Goal: Task Accomplishment & Management: Use online tool/utility

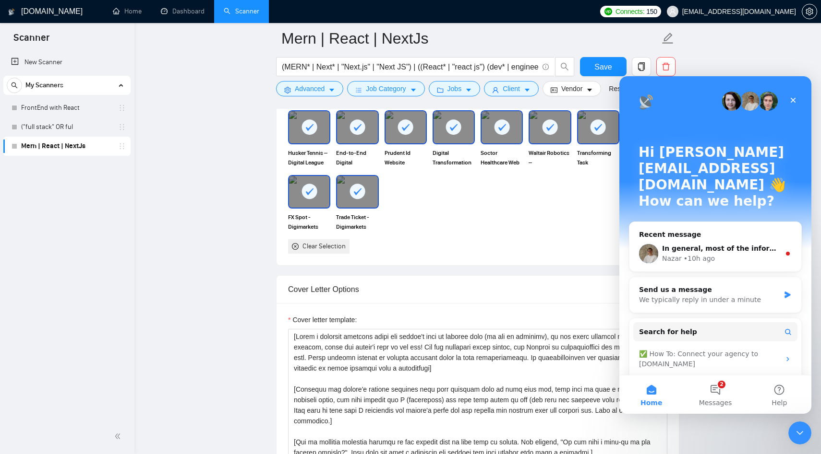
scroll to position [963, 0]
click at [734, 254] on div "Nazar • 10h ago" at bounding box center [721, 259] width 118 height 10
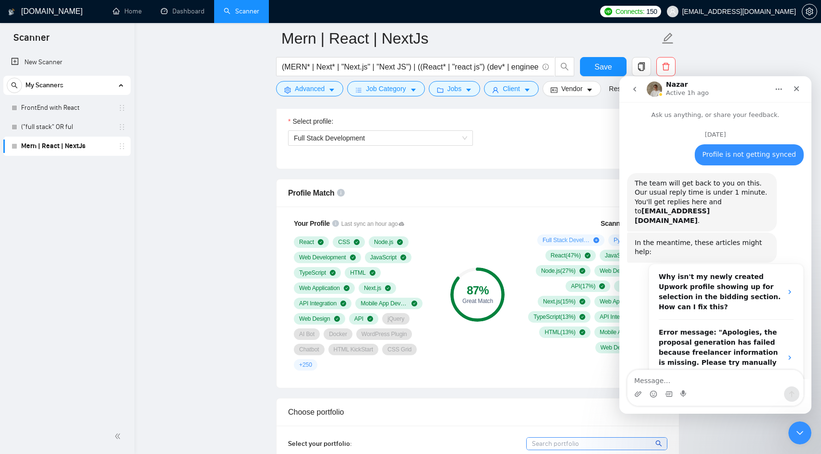
scroll to position [1, 0]
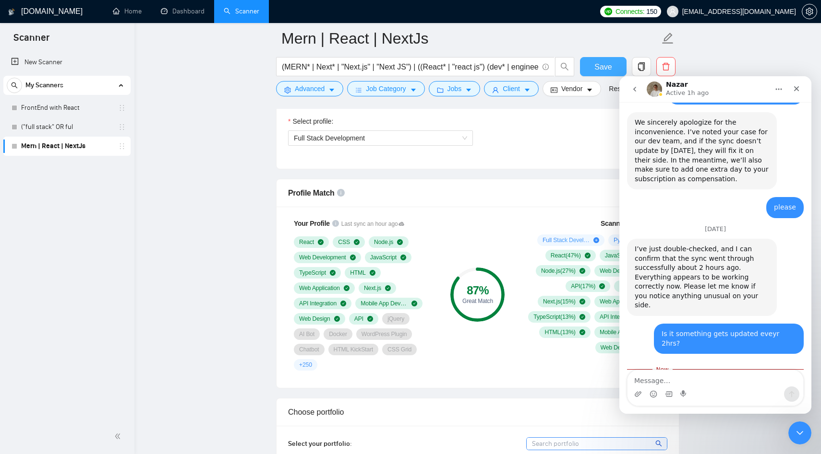
click at [610, 68] on span "Save" at bounding box center [602, 67] width 17 height 12
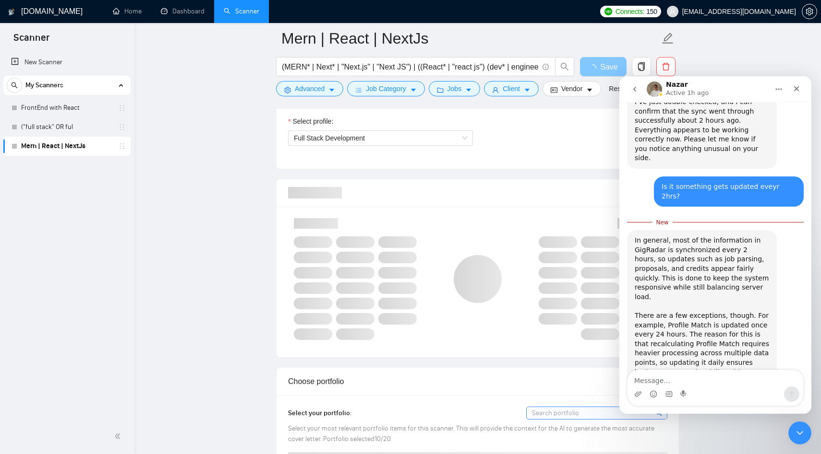
scroll to position [1111, 0]
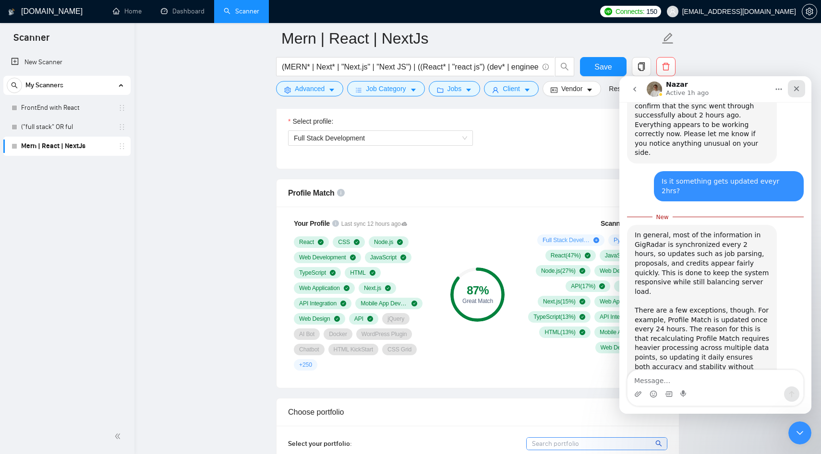
click at [795, 85] on icon "Close" at bounding box center [796, 89] width 8 height 8
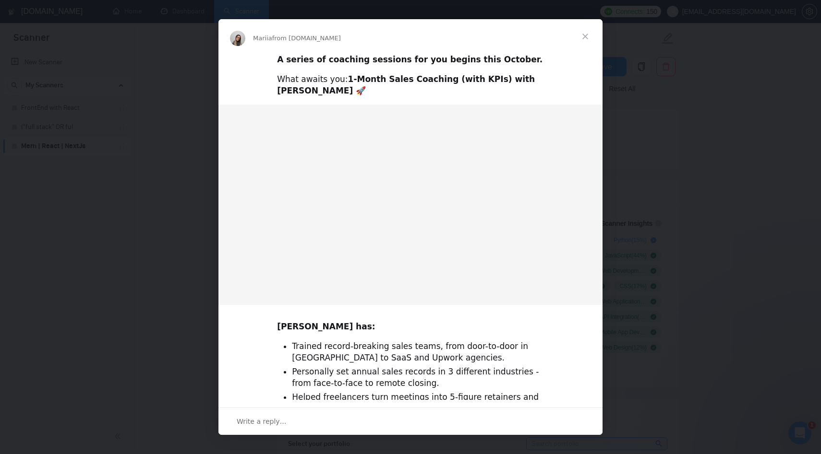
scroll to position [1095, 0]
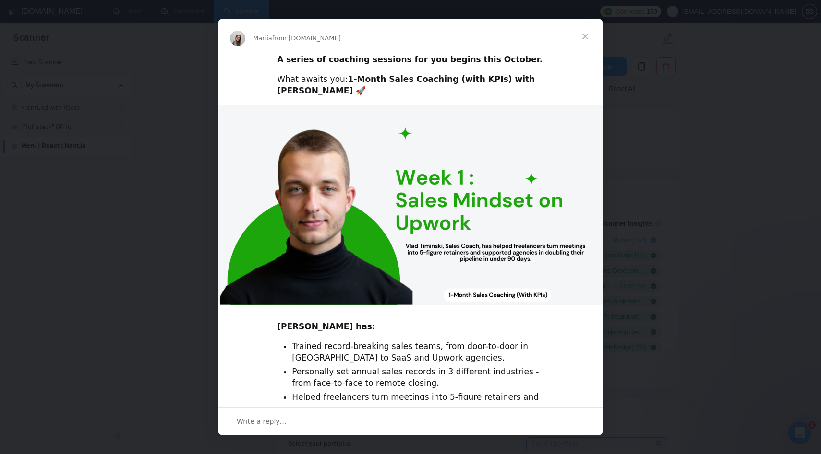
click at [715, 172] on div "Intercom messenger" at bounding box center [410, 227] width 821 height 454
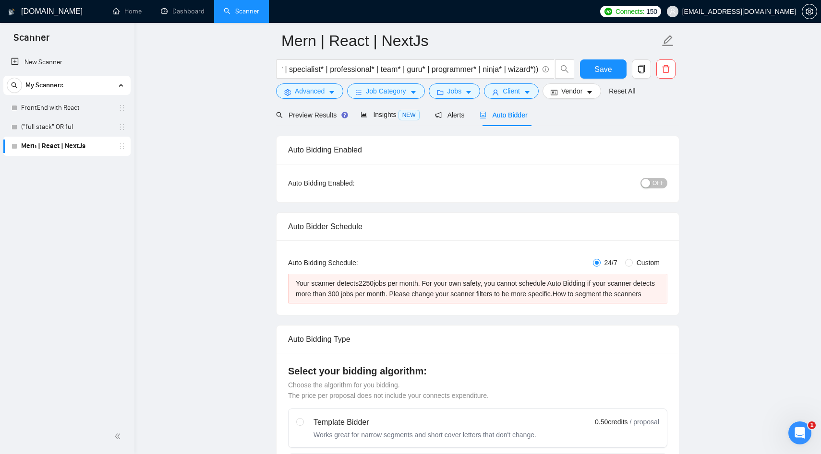
scroll to position [38, 0]
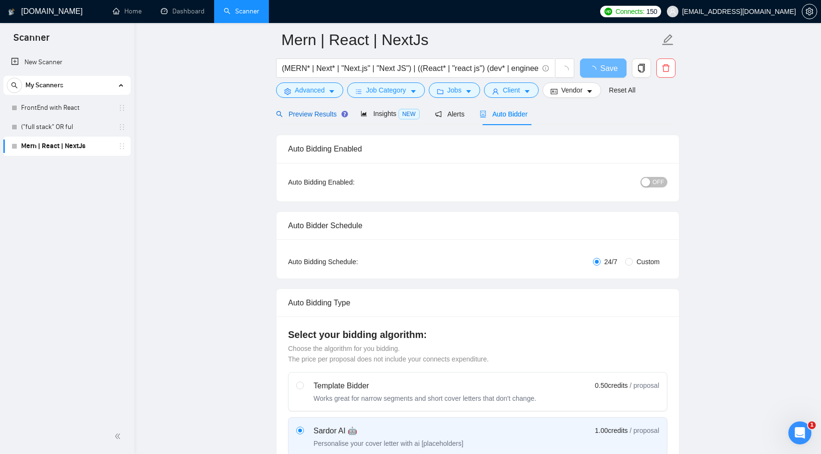
click at [323, 114] on span "Preview Results" at bounding box center [310, 114] width 69 height 8
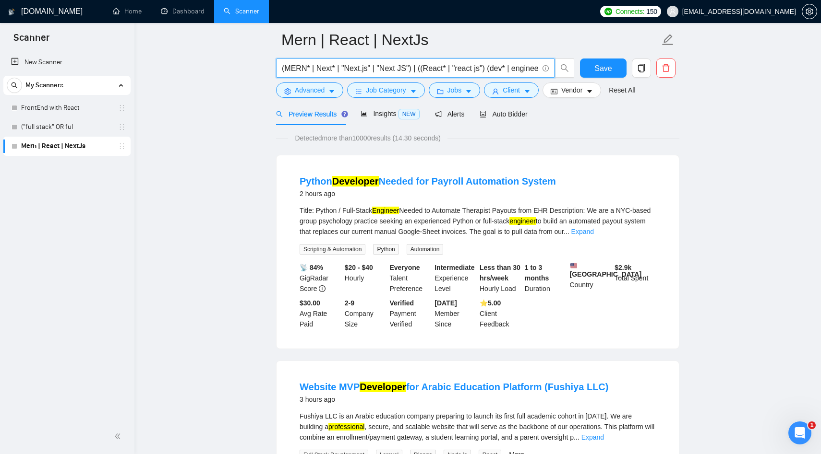
click at [426, 67] on input "(MERN* | Next* | "Next.js" | "Next JS") | ((React* | "react js") (dev* | engine…" at bounding box center [410, 68] width 256 height 12
drag, startPoint x: 417, startPoint y: 69, endPoint x: 380, endPoint y: 69, distance: 37.0
click at [380, 69] on input "(MERN* | Next* | "Next.js" | "Next JS") | ((React* | "react js") (dev* | engine…" at bounding box center [410, 68] width 256 height 12
type input "(MERN* | Next* | "Next.js" | "Next JS") | ((React* | "react js") (dev* | expert…"
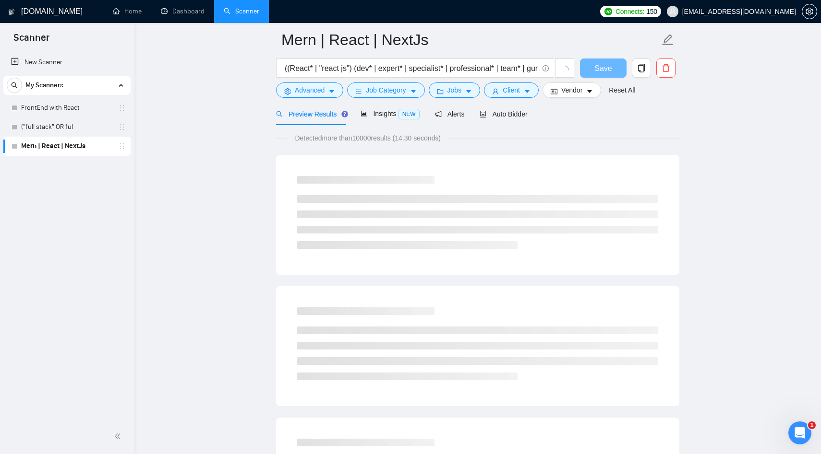
scroll to position [0, 0]
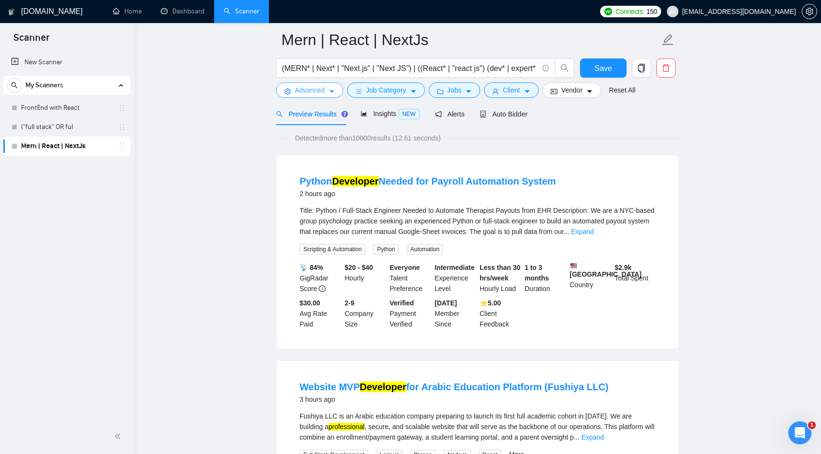
click at [311, 94] on span "Advanced" at bounding box center [310, 90] width 30 height 11
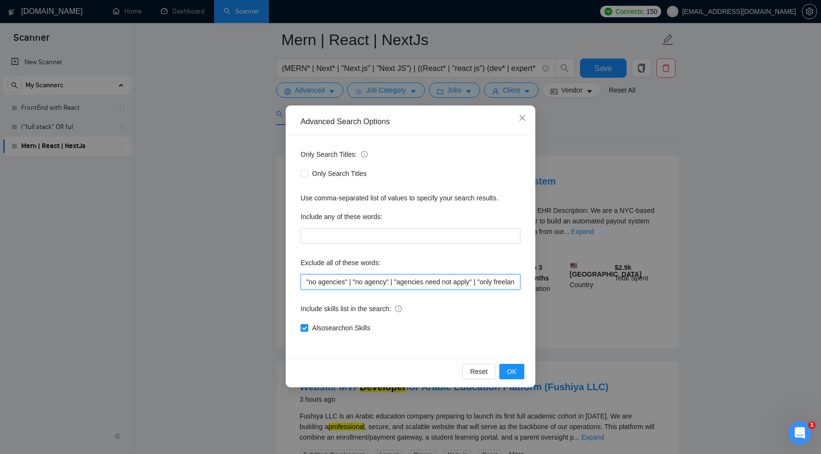
click at [328, 283] on input ""no agencies" | "no agency" | "agencies need not apply" | "only freelancers" | …" at bounding box center [410, 282] width 220 height 15
click at [311, 172] on span "Only Search Titles" at bounding box center [339, 173] width 62 height 11
click at [307, 172] on input "Only Search Titles" at bounding box center [303, 173] width 7 height 7
checkbox input "true"
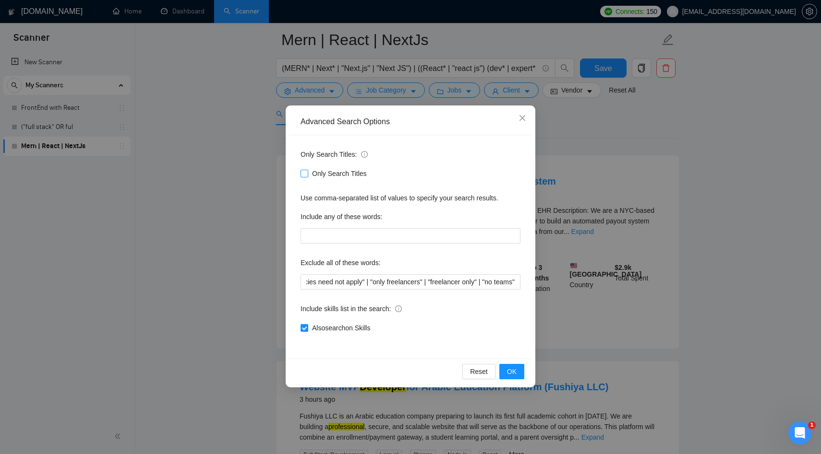
scroll to position [0, 0]
click at [515, 373] on span "OK" at bounding box center [512, 372] width 10 height 11
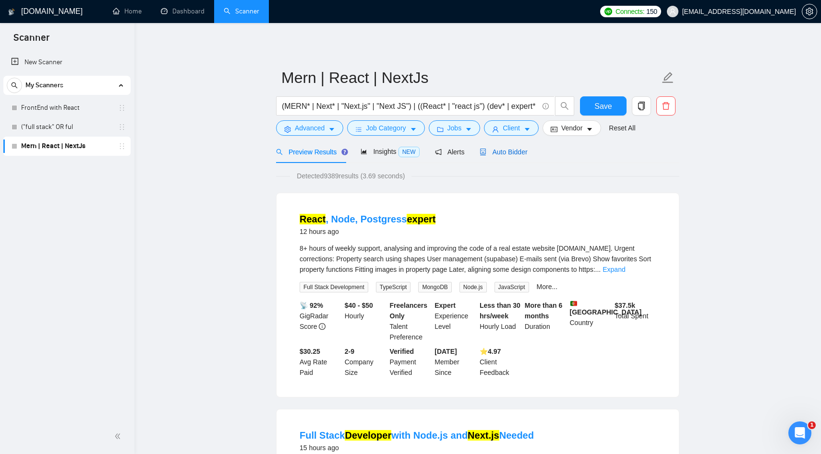
click at [506, 154] on span "Auto Bidder" at bounding box center [503, 152] width 48 height 8
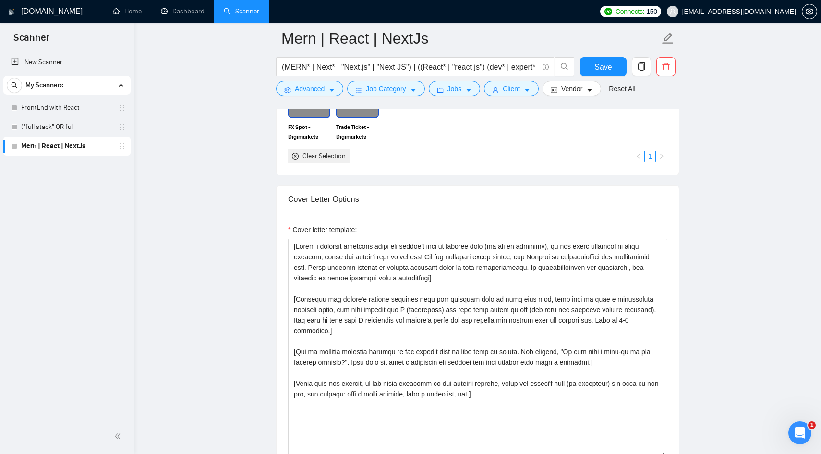
scroll to position [1050, 0]
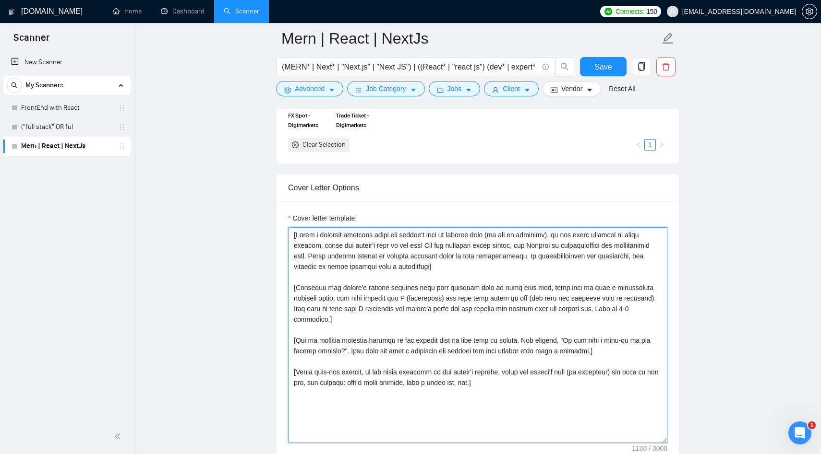
click at [428, 290] on textarea "Cover letter template:" at bounding box center [477, 335] width 379 height 216
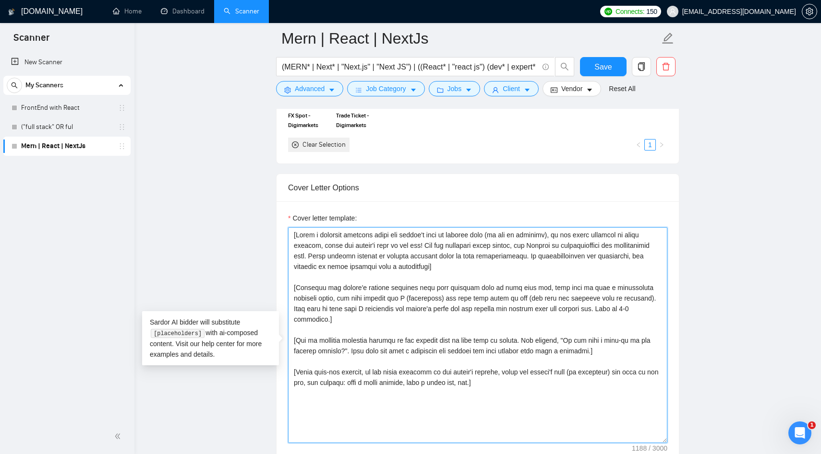
paste textarea "Lo [Ipsumd's amet, co adipiscin; elitseddo eius temporin utla]! [Etdo: Magna a …"
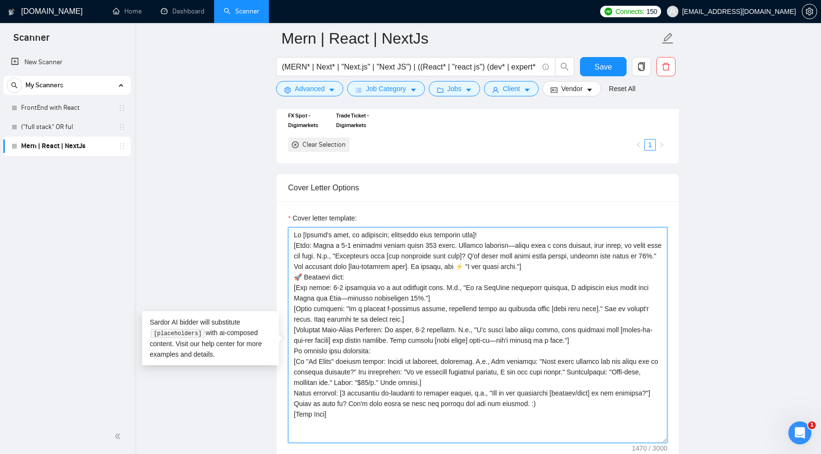
click at [496, 248] on textarea "Cover letter template:" at bounding box center [477, 335] width 379 height 216
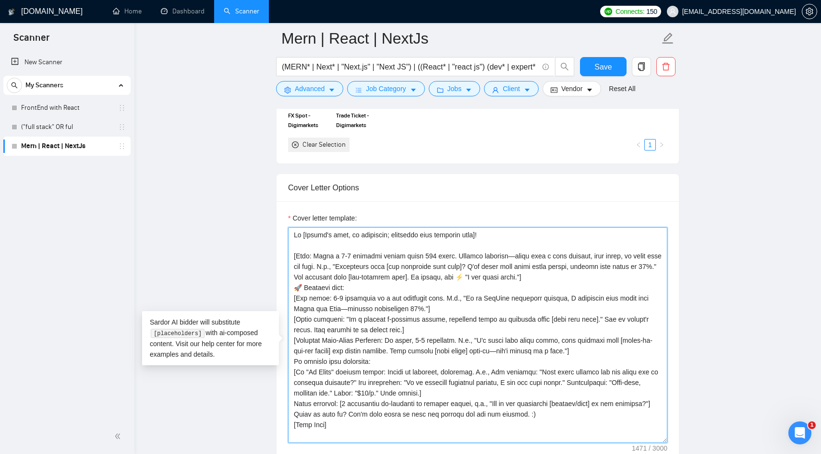
click at [559, 286] on textarea "Cover letter template:" at bounding box center [477, 335] width 379 height 216
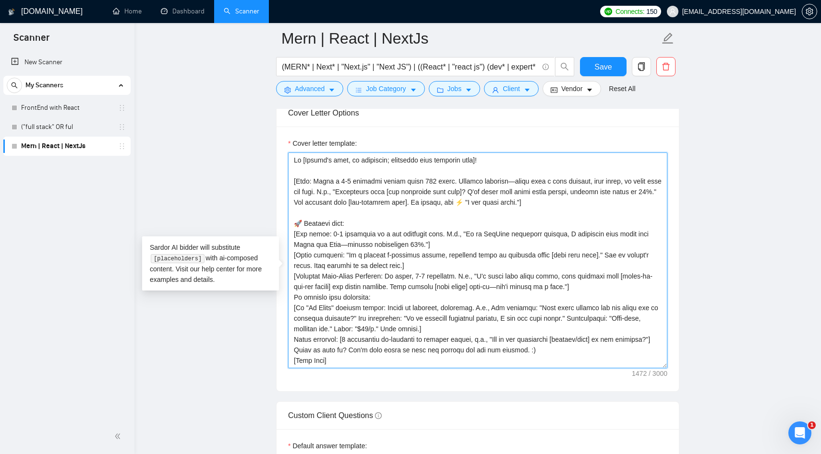
scroll to position [1137, 0]
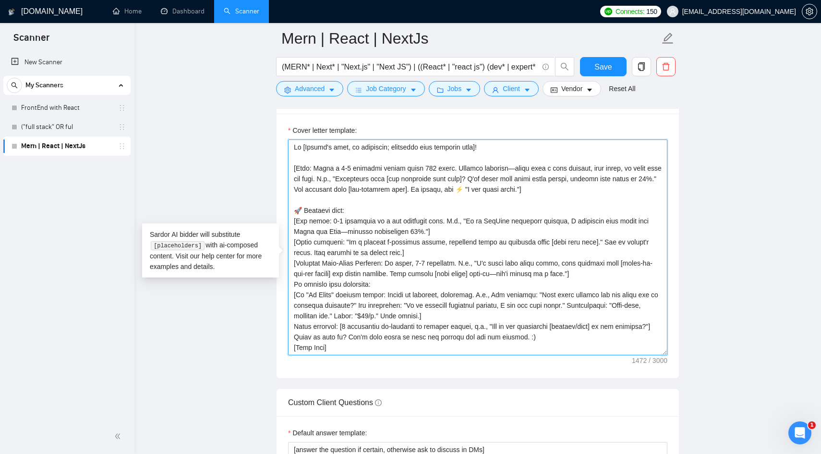
click at [348, 334] on textarea "Cover letter template:" at bounding box center [477, 248] width 379 height 216
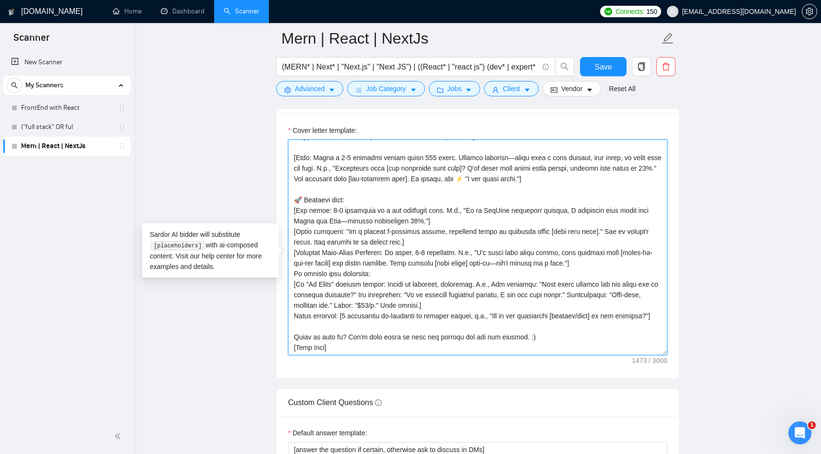
click at [433, 315] on textarea "Cover letter template:" at bounding box center [477, 248] width 379 height 216
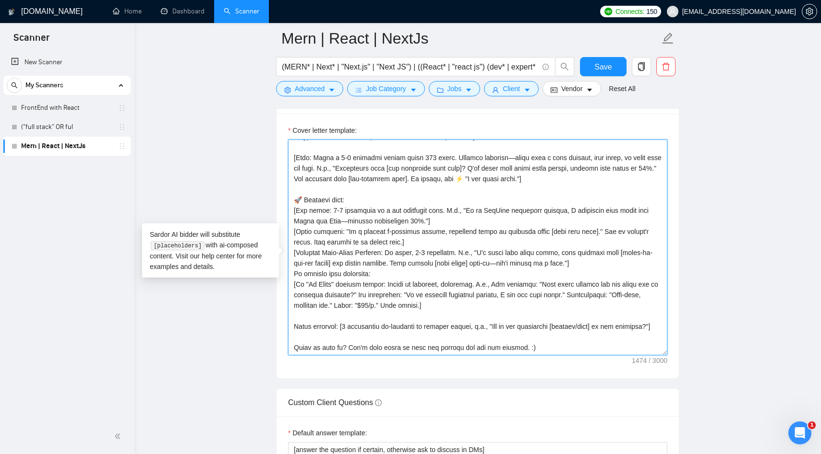
click at [599, 278] on textarea "Cover letter template:" at bounding box center [477, 248] width 379 height 216
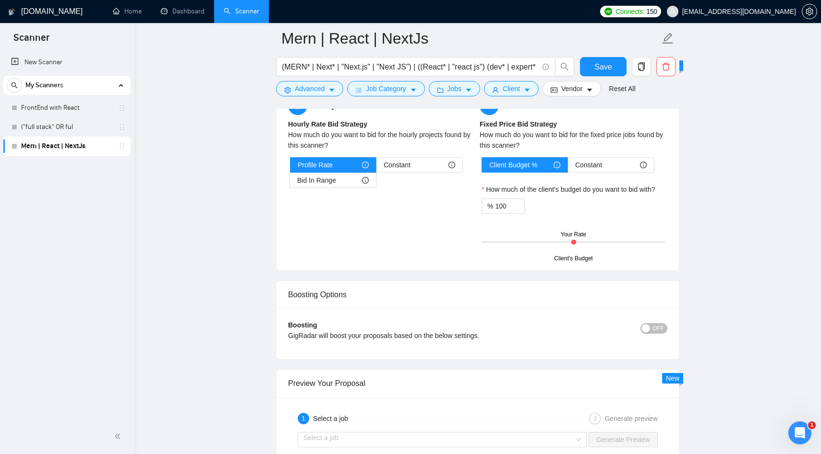
scroll to position [1621, 0]
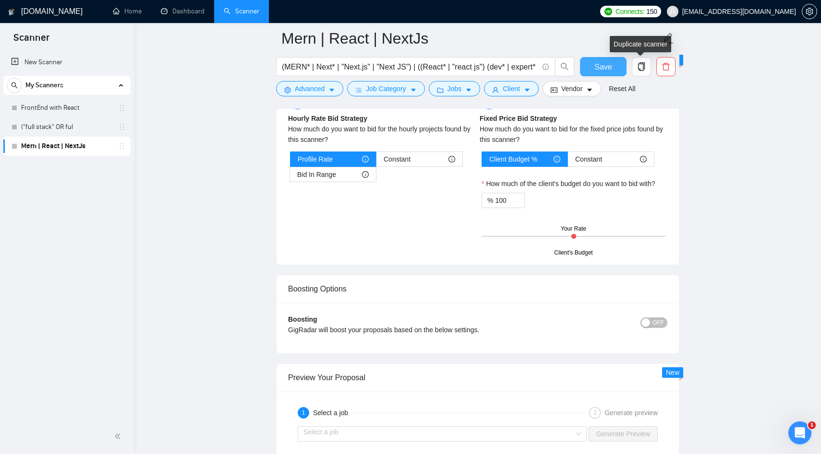
type textarea "Lo [Ipsumd's amet, co adipiscin; elitseddo eius temporin utla]! [Etdo: Magna a …"
click at [607, 61] on span "Save" at bounding box center [602, 67] width 17 height 12
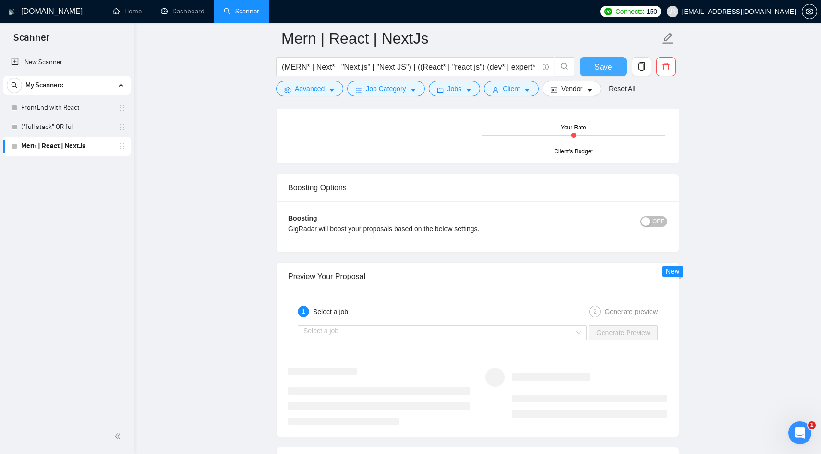
scroll to position [1711, 0]
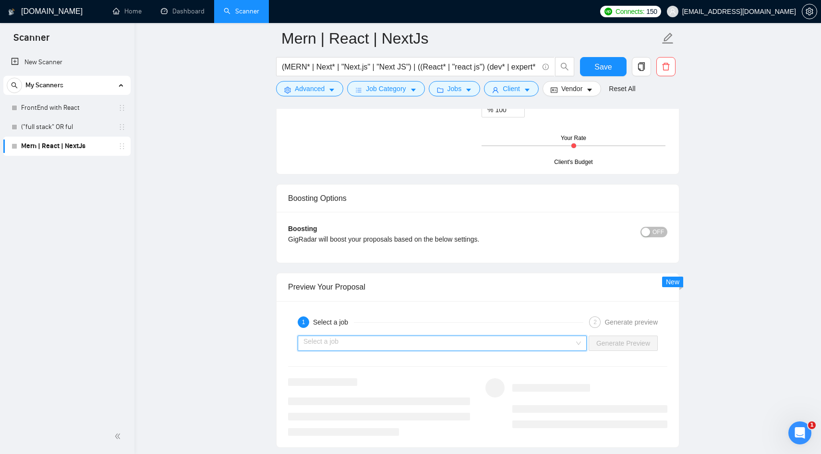
click at [377, 351] on input "search" at bounding box center [438, 343] width 271 height 14
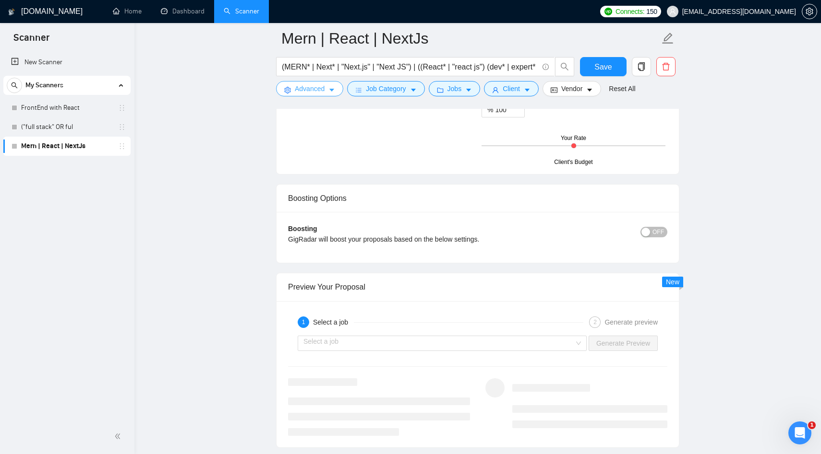
click at [324, 88] on span "Advanced" at bounding box center [310, 89] width 30 height 11
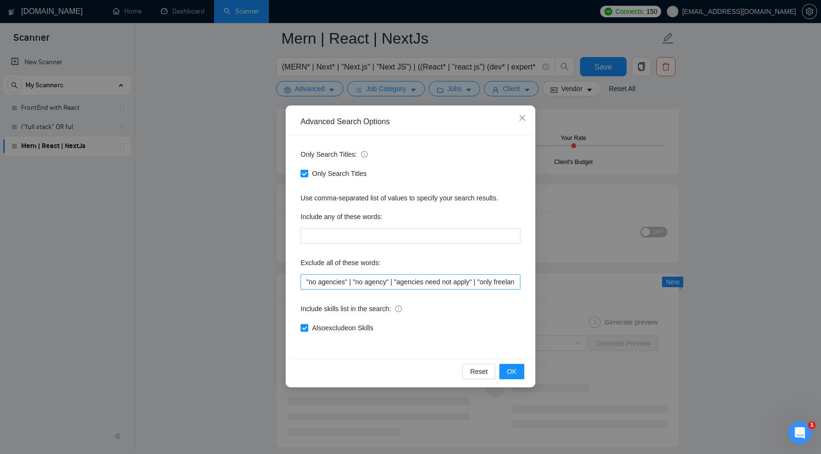
scroll to position [0, 125]
click at [514, 279] on input ""no agencies" | "no agency" | "agencies need not apply" | "only freelancers" | …" at bounding box center [410, 282] width 220 height 15
type input ""no agencies" | "no agency" | "agencies need not apply" | "only freelancers" | …"
click at [514, 370] on span "OK" at bounding box center [512, 372] width 10 height 11
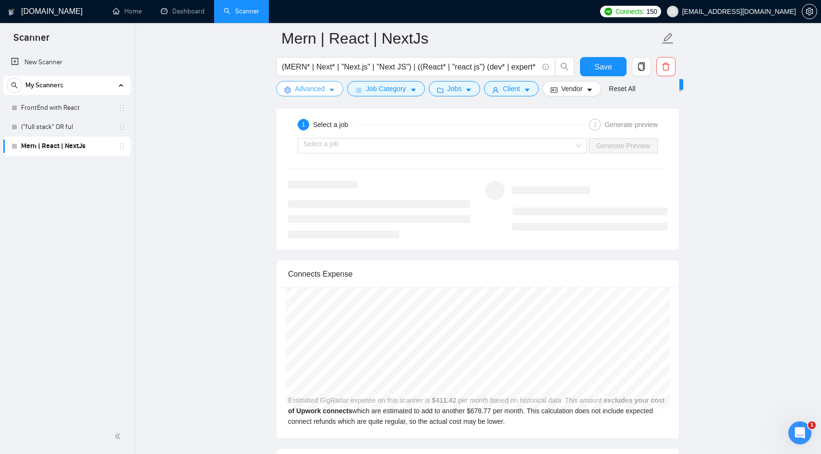
scroll to position [1906, 0]
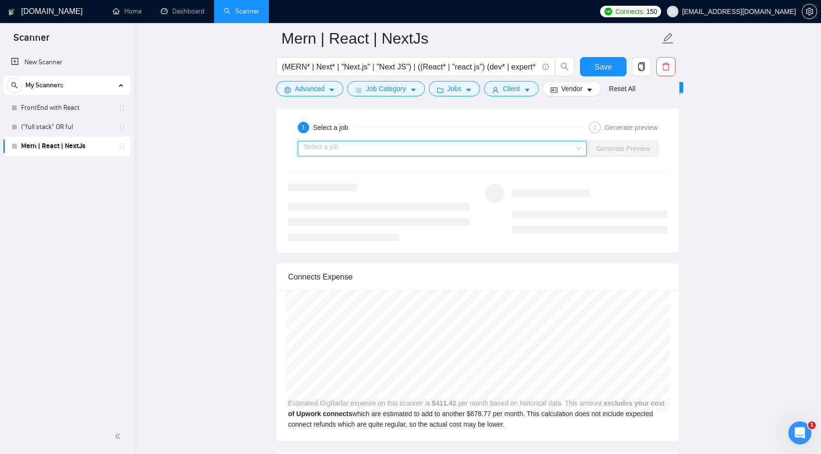
click at [460, 156] on input "search" at bounding box center [438, 149] width 271 height 14
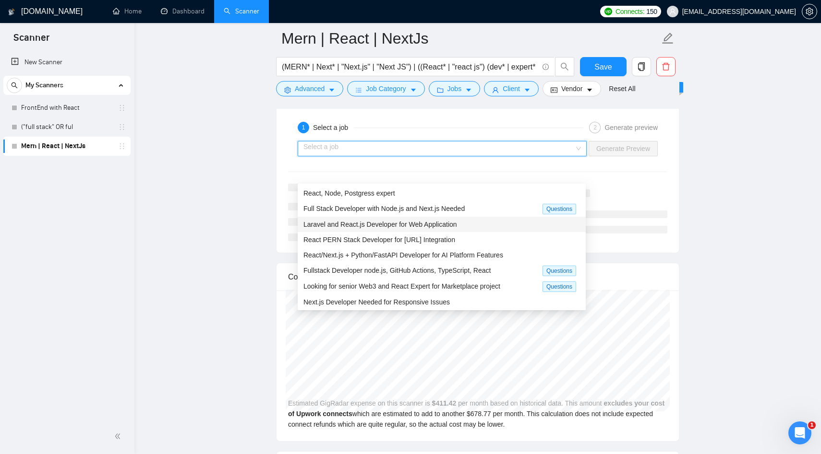
click at [408, 227] on span "Laravel and React.js Developer for Web Application" at bounding box center [380, 225] width 154 height 8
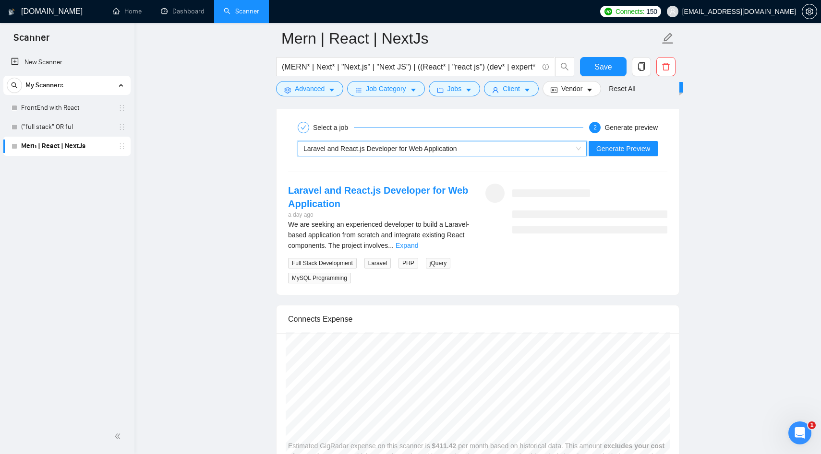
click at [393, 156] on div "Laravel and React.js Developer for Web Application" at bounding box center [437, 149] width 269 height 14
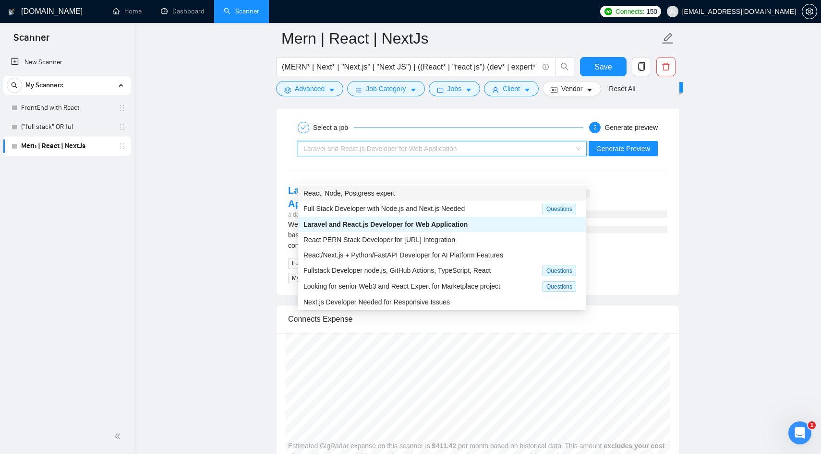
click at [370, 194] on span "React, Node, Postgress expert" at bounding box center [349, 194] width 92 height 8
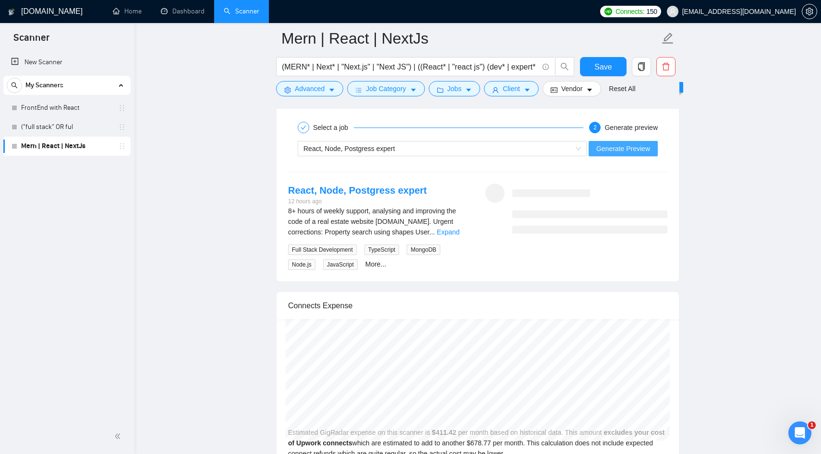
click at [618, 154] on span "Generate Preview" at bounding box center [623, 148] width 54 height 11
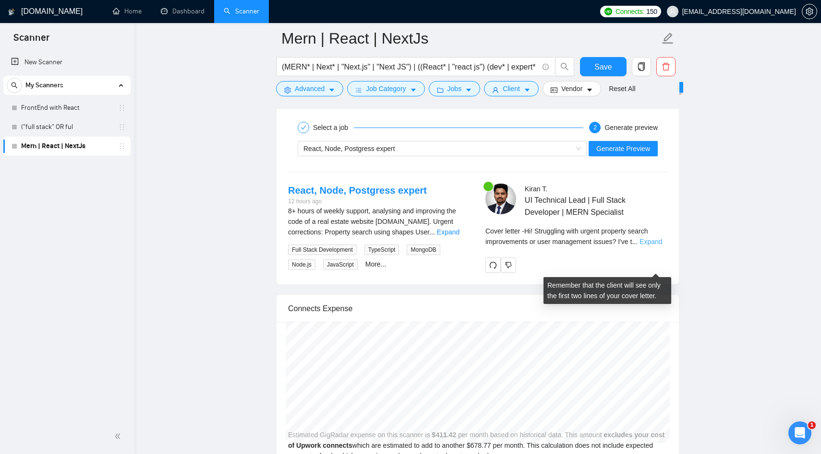
click at [653, 246] on link "Expand" at bounding box center [650, 242] width 23 height 8
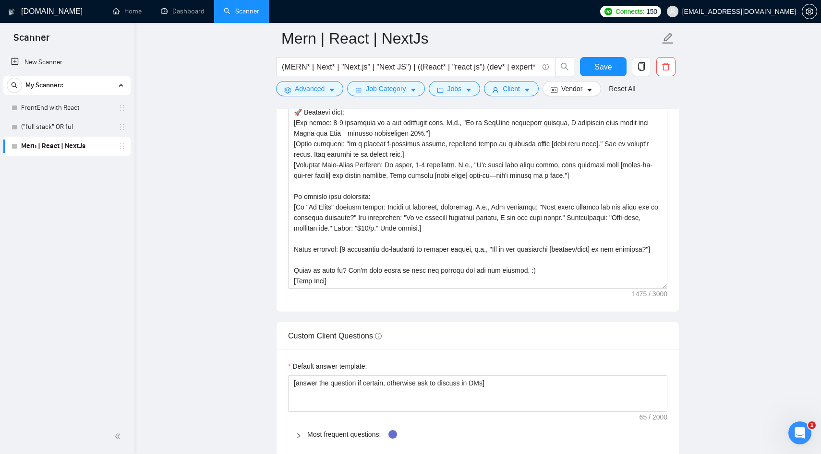
scroll to position [36, 0]
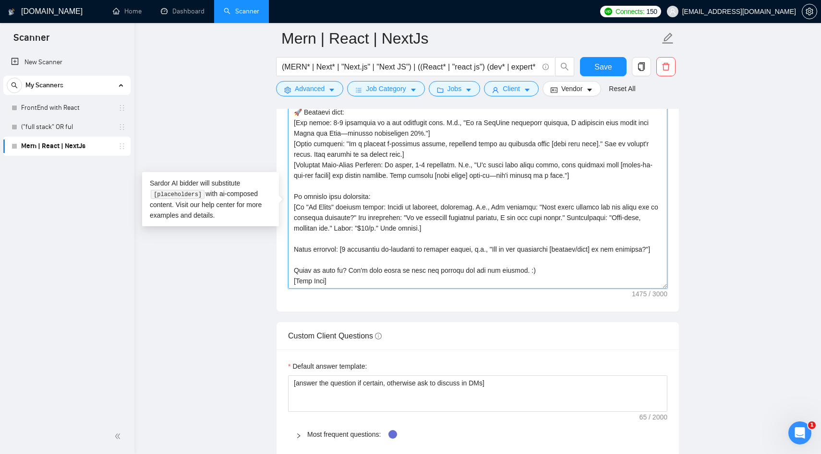
drag, startPoint x: 383, startPoint y: 219, endPoint x: 290, endPoint y: 213, distance: 93.8
click at [290, 213] on textarea "Cover letter template:" at bounding box center [477, 181] width 379 height 216
drag, startPoint x: 429, startPoint y: 249, endPoint x: 263, endPoint y: 218, distance: 169.0
paste textarea "[To address your questions: Only include if "To Apply" section exists."
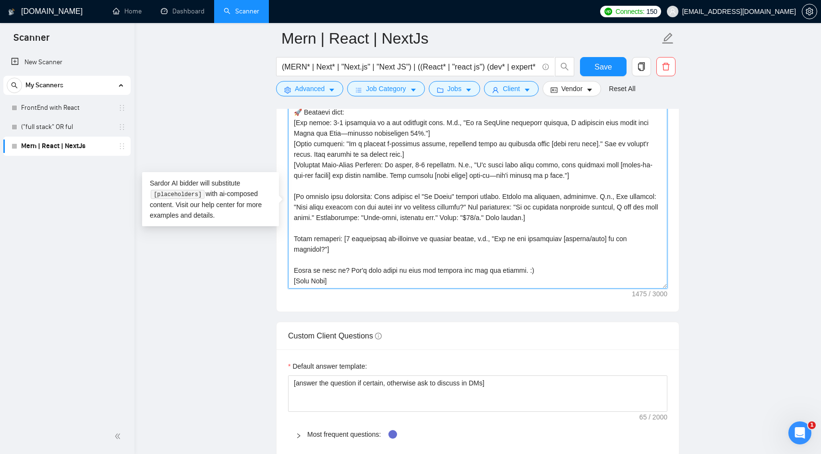
scroll to position [32, 0]
type textarea "Lo [Ipsumd's amet, co adipiscin; elitseddo eius temporin utla]! [Etdo: Magna a …"
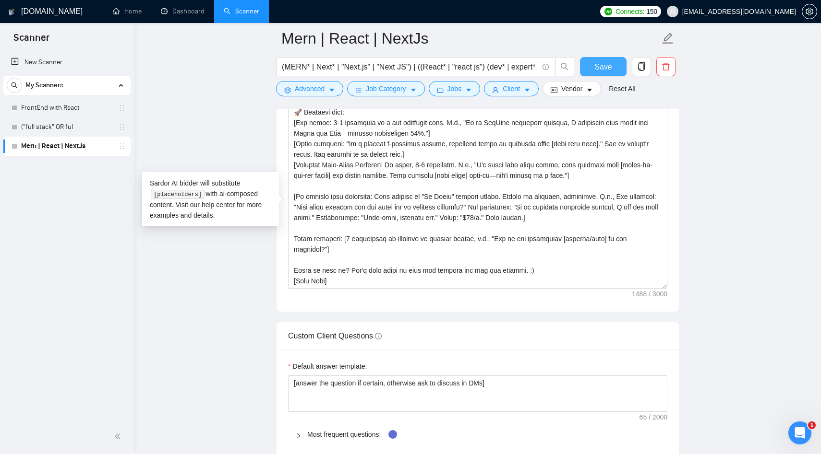
click at [615, 72] on button "Save" at bounding box center [603, 66] width 47 height 19
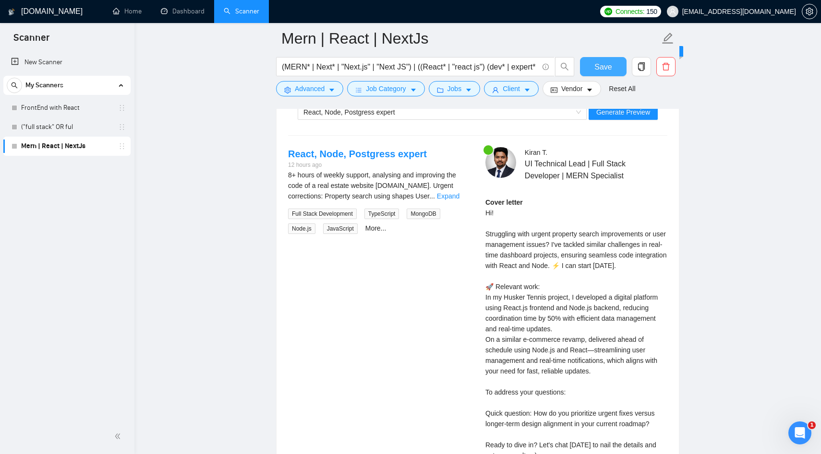
scroll to position [1845, 0]
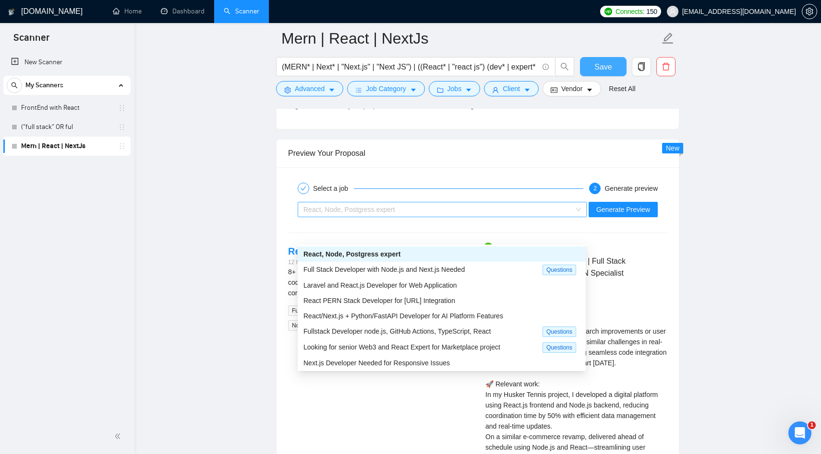
click at [409, 217] on div "React, Node, Postgress expert" at bounding box center [437, 210] width 269 height 14
click at [384, 274] on div "Full Stack Developer with Node.js and Next.js Needed" at bounding box center [422, 269] width 239 height 11
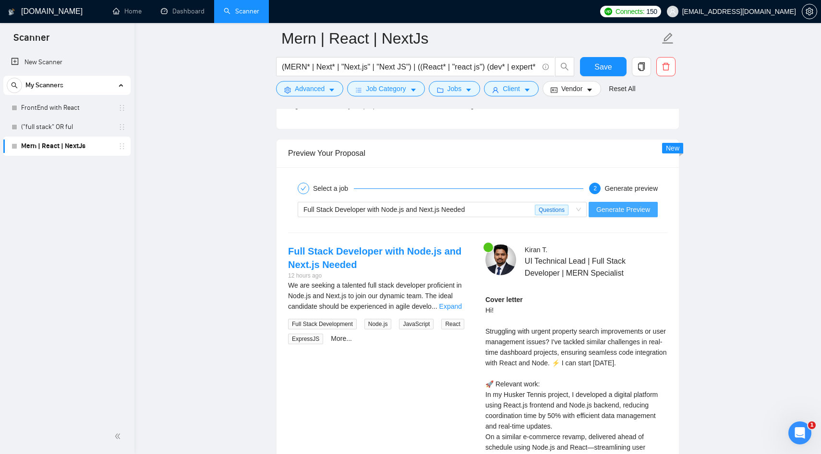
click at [601, 215] on span "Generate Preview" at bounding box center [623, 209] width 54 height 11
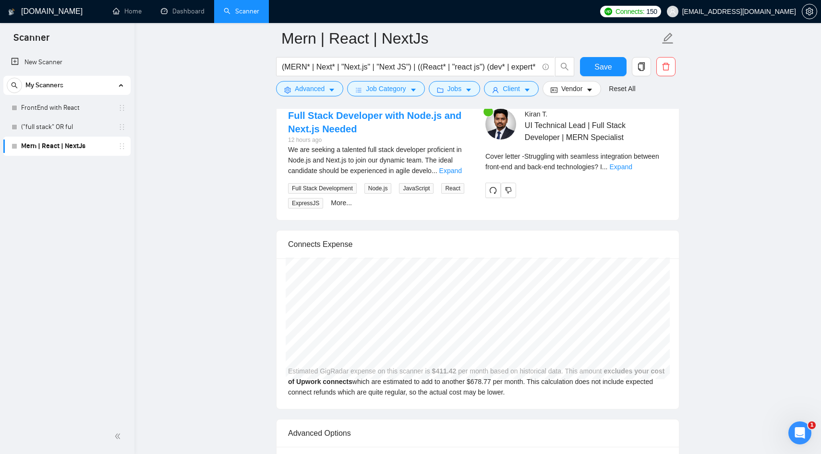
scroll to position [1985, 0]
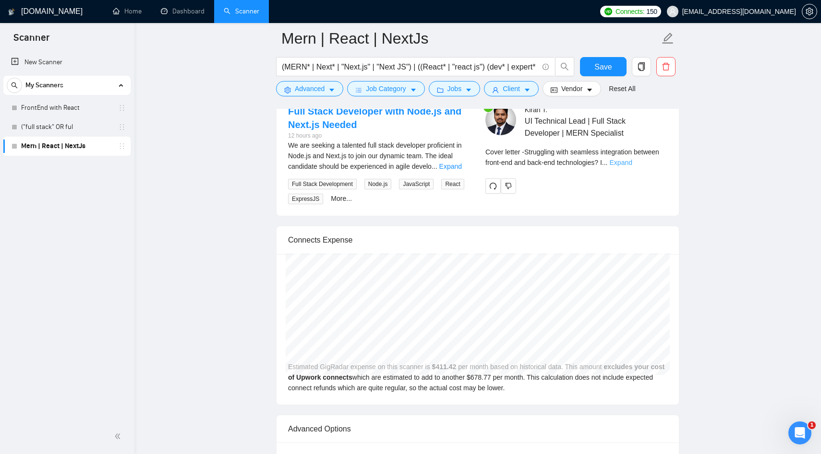
click at [632, 167] on link "Expand" at bounding box center [620, 163] width 23 height 8
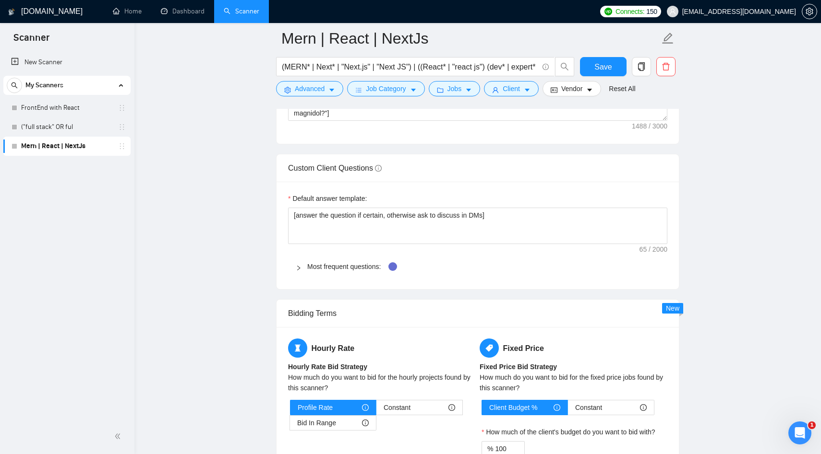
scroll to position [1371, 0]
click at [350, 272] on link "Most frequent questions:" at bounding box center [343, 268] width 73 height 8
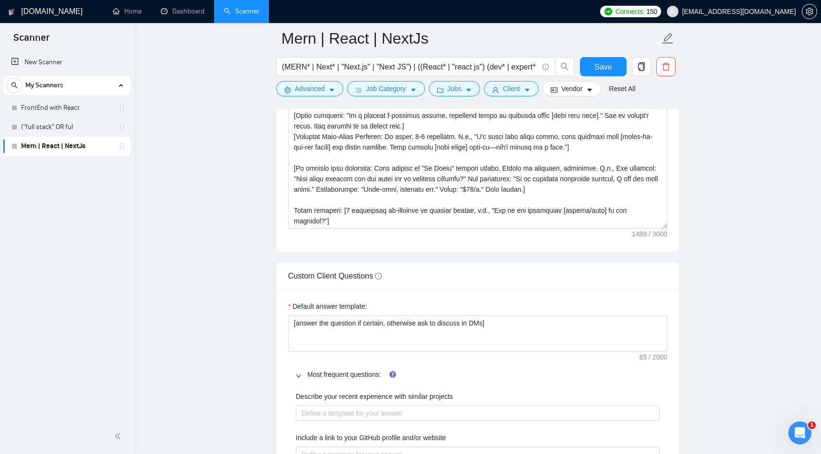
scroll to position [1298, 0]
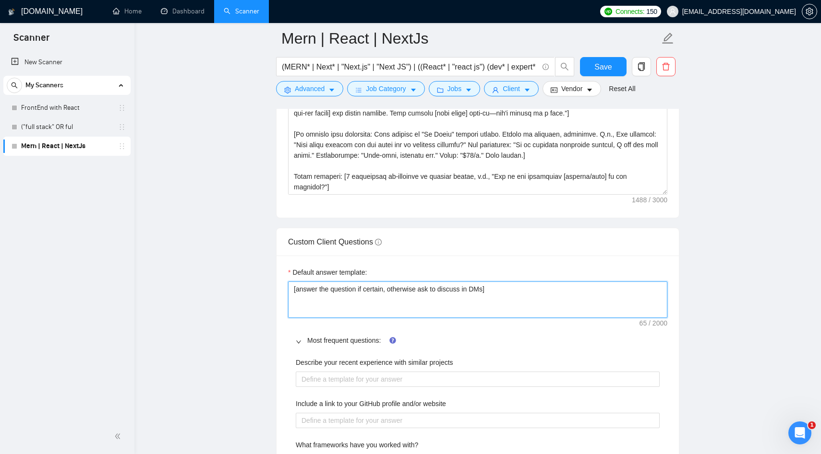
click at [344, 314] on textarea "[answer the question if certain, otherwise ask to discuss in DMs]" at bounding box center [477, 300] width 379 height 36
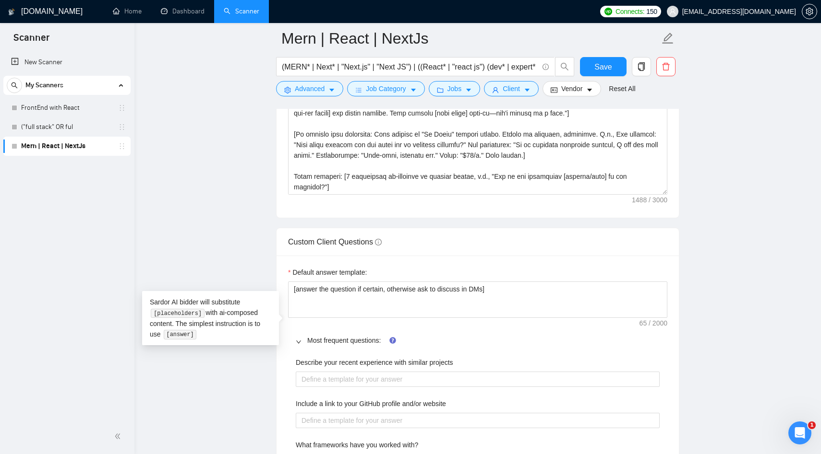
click at [210, 429] on main "Mern | React | NextJs (MERN* | Next* | "Next.js" | "Next JS") | ((React* | "rea…" at bounding box center [478, 311] width 656 height 3143
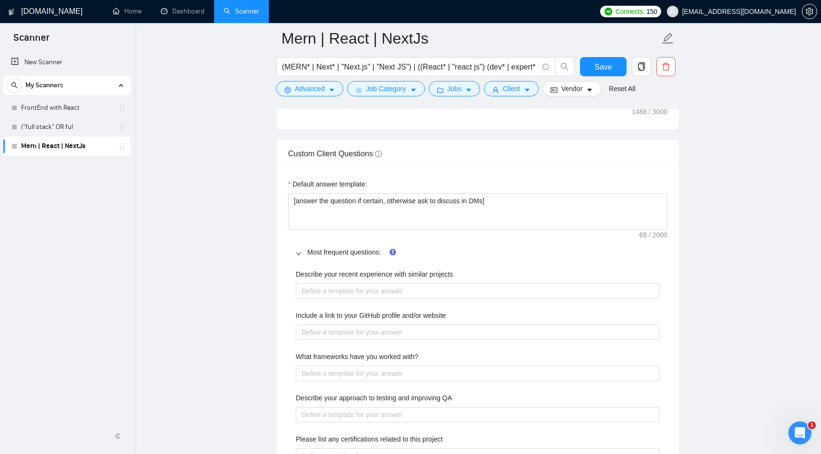
scroll to position [1403, 0]
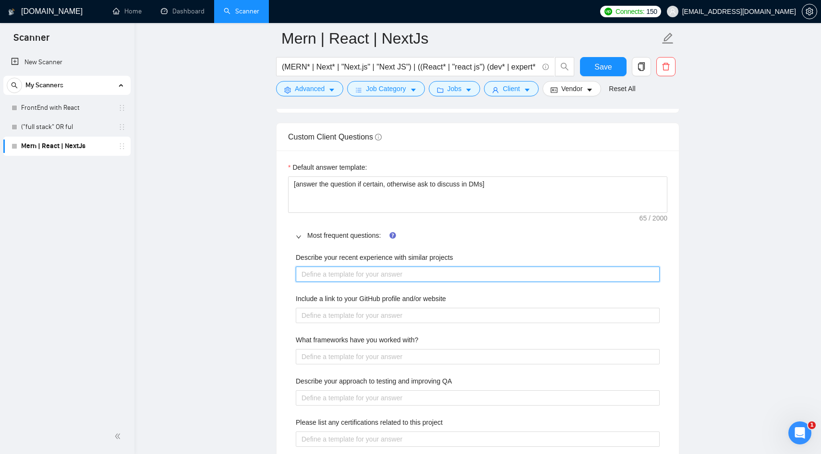
click at [333, 282] on projects "Describe your recent experience with similar projects" at bounding box center [478, 274] width 364 height 15
paste projects "[answer the question if certain, otherwise ask to discuss in DMs]"
type projects "[answer the question if certain, otherwise ask to discuss in DMs]"
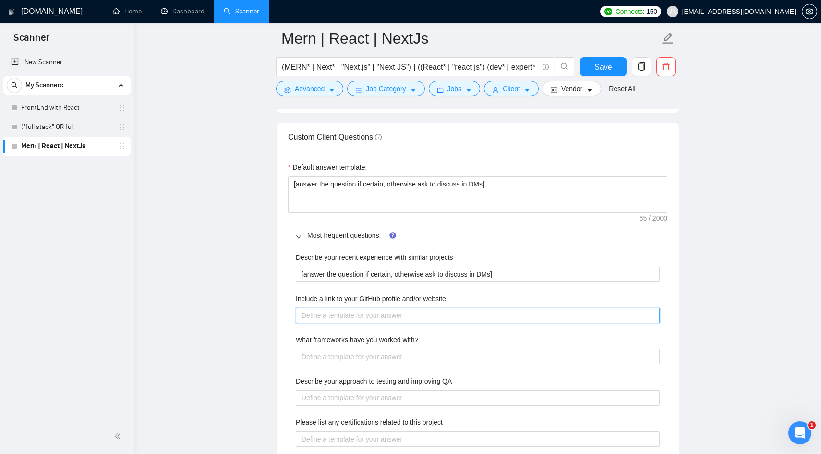
click at [325, 323] on website "Include a link to your GitHub profile and/or website" at bounding box center [478, 315] width 364 height 15
paste website "[answer the question if certain, otherwise ask to discuss in DMs]"
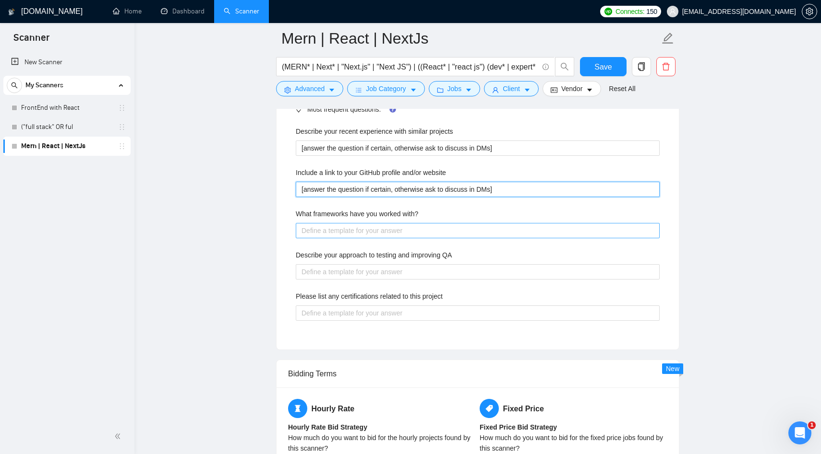
type website "[answer the question if certain, otherwise ask to discuss in DMs]"
click at [326, 239] on with\? "What frameworks have you worked with?" at bounding box center [478, 230] width 364 height 15
paste with\? "[answer the question if certain, otherwise ask to discuss in DMs]"
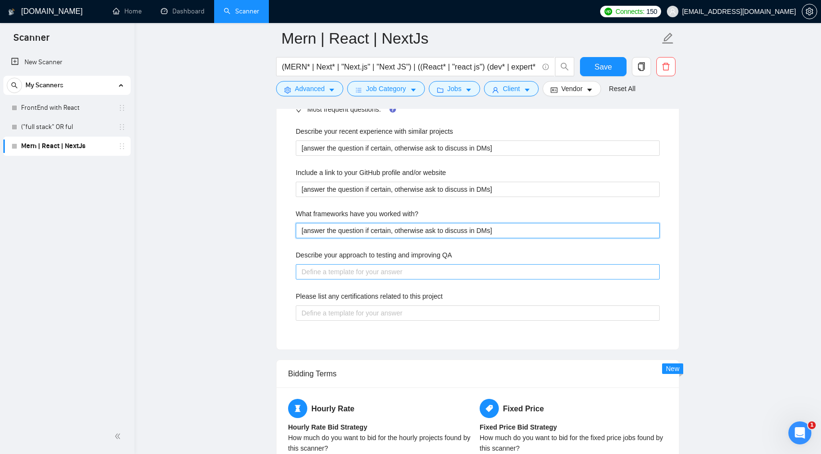
type with\? "[answer the question if certain, otherwise ask to discuss in DMs]"
click at [321, 280] on QA "Describe your approach to testing and improving QA" at bounding box center [478, 271] width 364 height 15
paste QA "[answer the question if certain, otherwise ask to discuss in DMs]"
type QA "[answer the question if certain, otherwise ask to discuss in DMs]"
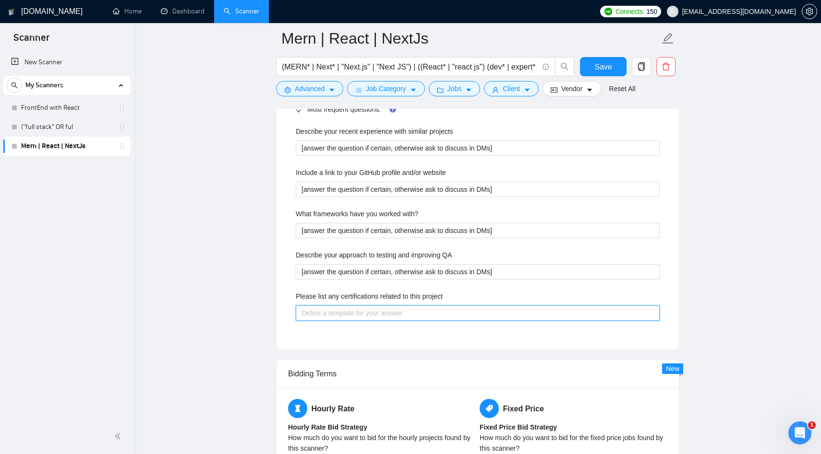
click at [321, 321] on project "Please list any certifications related to this project" at bounding box center [478, 313] width 364 height 15
paste project "[answer the question if certain, otherwise ask to discuss in DMs]"
type project "[answer the question if certain, otherwise ask to discuss in DMs]"
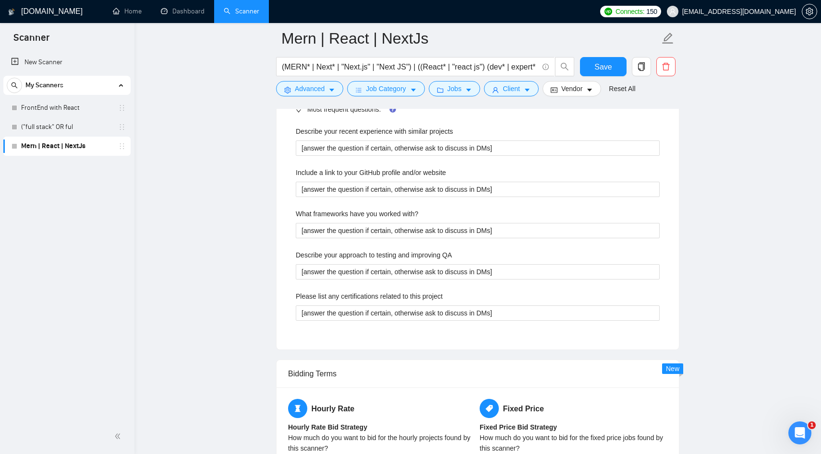
click at [203, 339] on main "Mern | React | NextJs (MERN* | Next* | "Next.js" | "Next JS") | ((React* | "rea…" at bounding box center [478, 80] width 656 height 3143
click at [611, 72] on button "Save" at bounding box center [603, 66] width 47 height 19
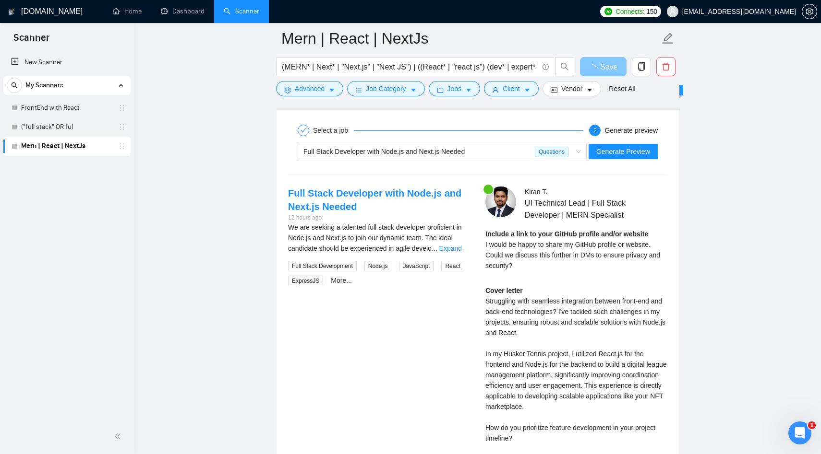
scroll to position [1939, 0]
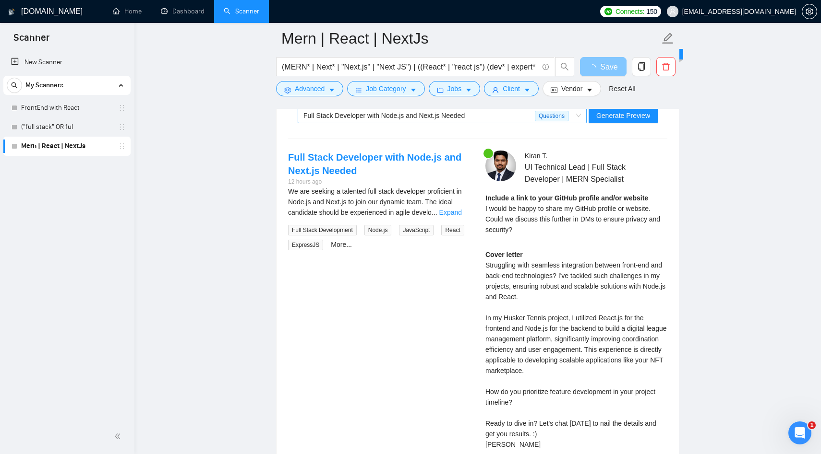
click at [441, 119] on span "Full Stack Developer with Node.js and Next.js Needed" at bounding box center [383, 116] width 161 height 8
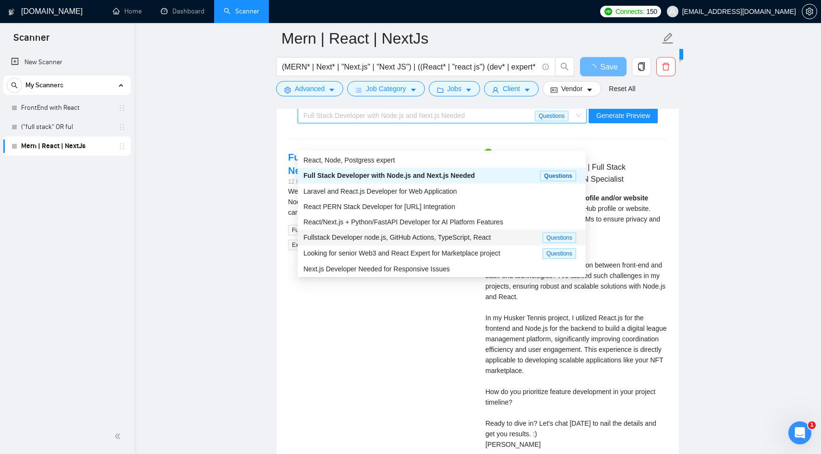
click at [414, 237] on span "Fullstack Developer node.js, GitHub Actions, TypeScript, React" at bounding box center [396, 238] width 187 height 8
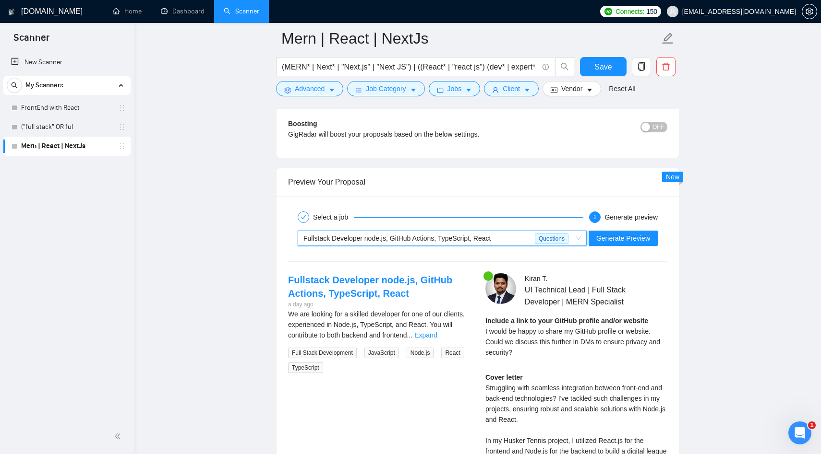
scroll to position [1809, 0]
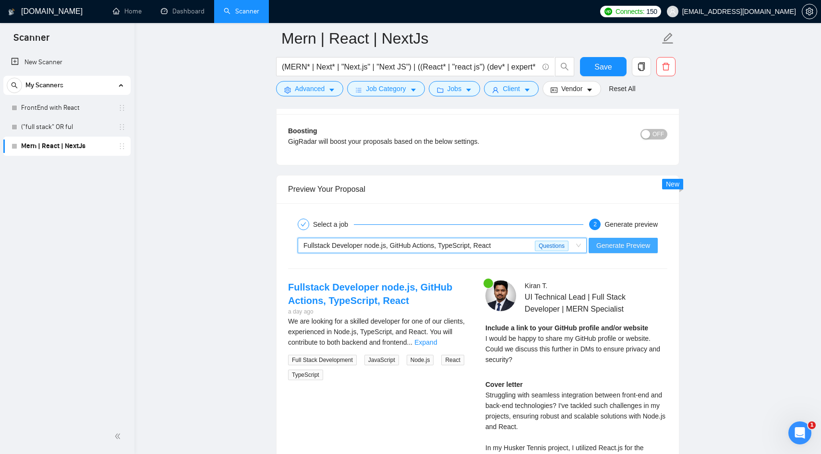
click at [618, 251] on span "Generate Preview" at bounding box center [623, 245] width 54 height 11
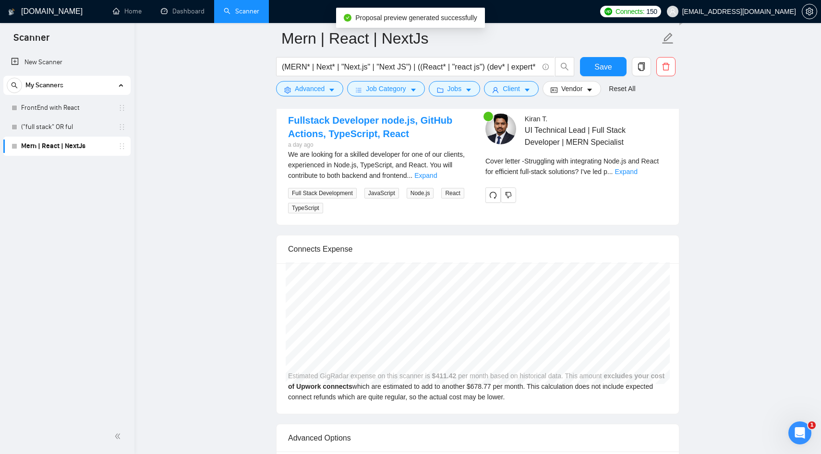
scroll to position [1985, 0]
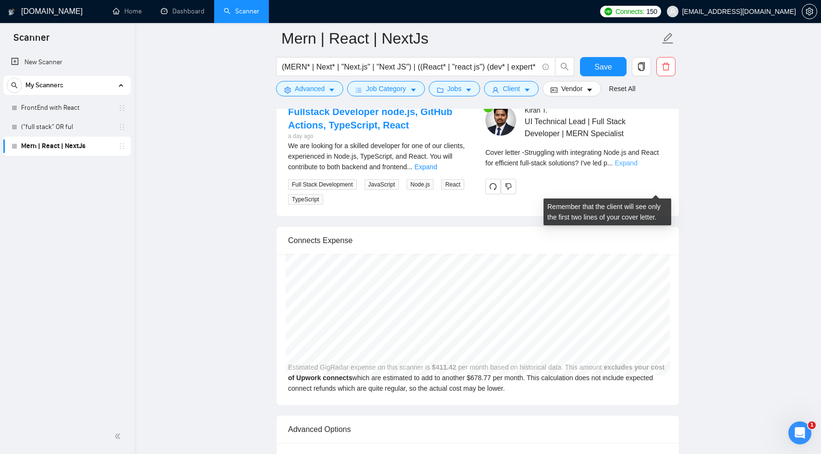
click at [637, 167] on link "Expand" at bounding box center [625, 163] width 23 height 8
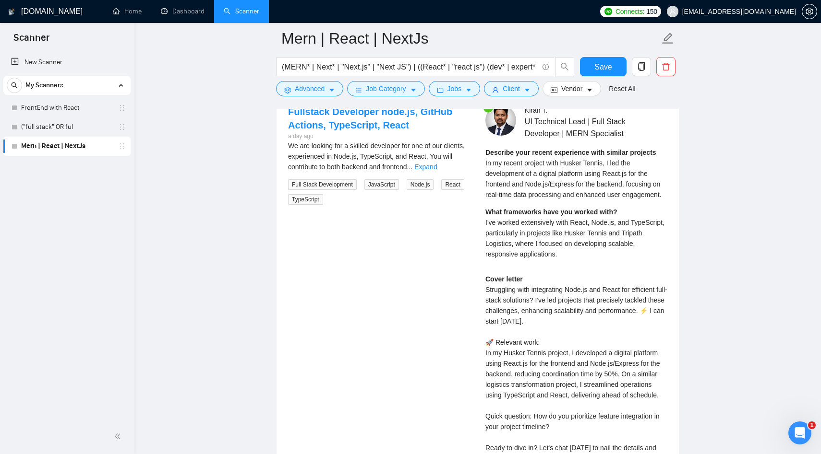
click at [656, 187] on div "Describe your recent experience with similar projects In my recent project with…" at bounding box center [576, 173] width 182 height 53
click at [578, 260] on div "What frameworks have you worked with? I've worked extensively with React, Node.…" at bounding box center [576, 233] width 182 height 53
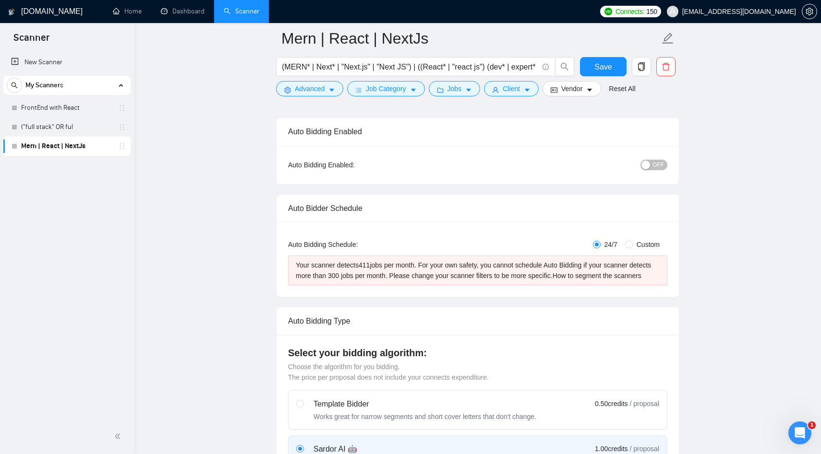
scroll to position [0, 0]
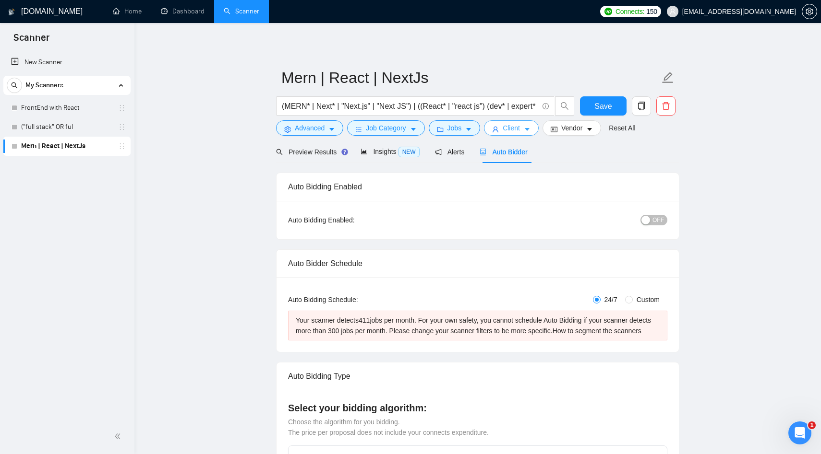
click at [528, 125] on button "Client" at bounding box center [511, 127] width 55 height 15
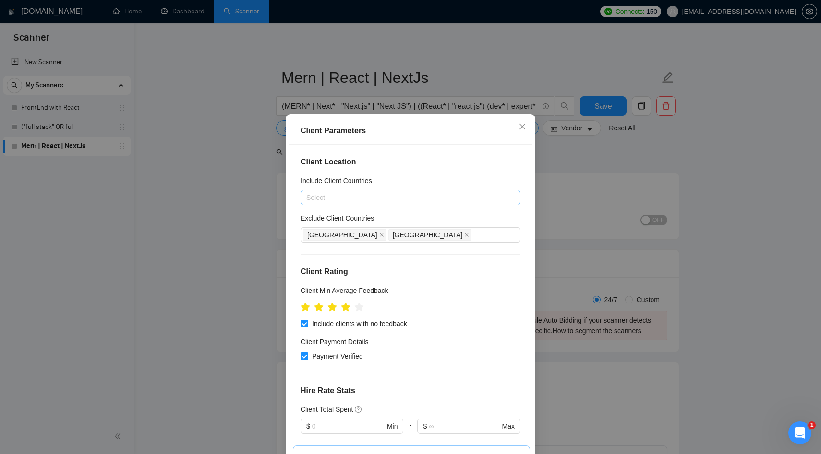
click at [385, 202] on div at bounding box center [405, 198] width 205 height 12
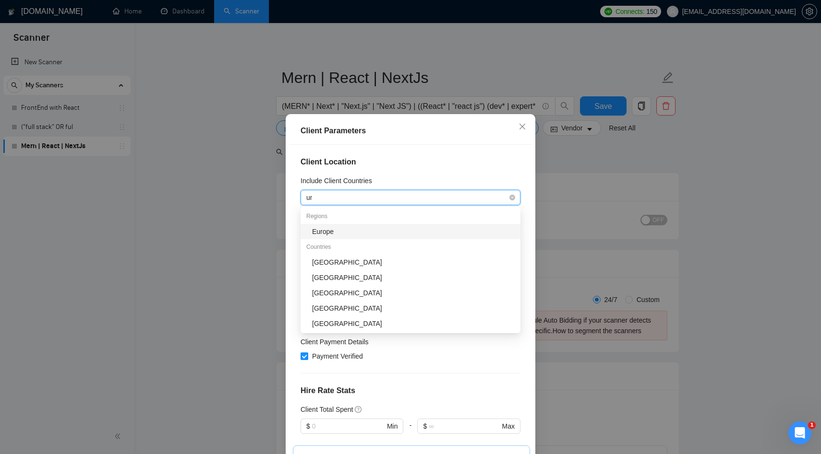
type input "uni"
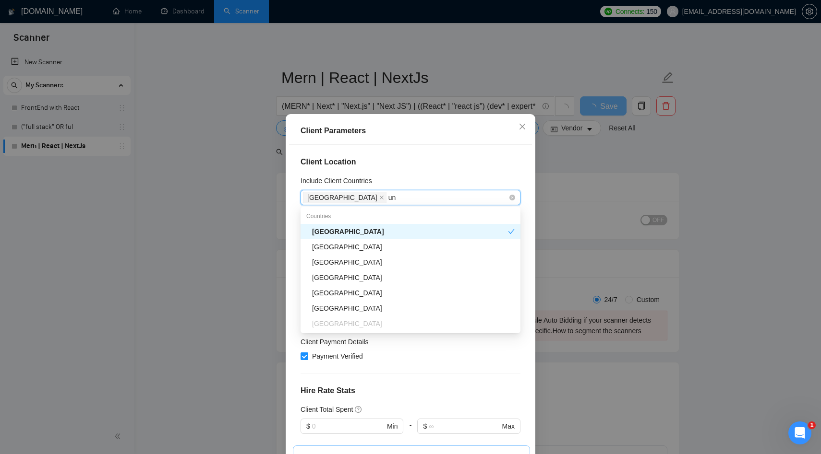
type input "uni"
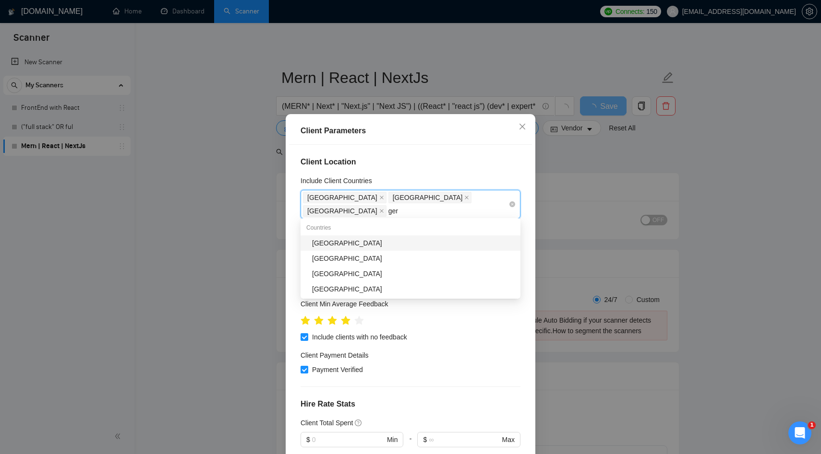
type input "germ"
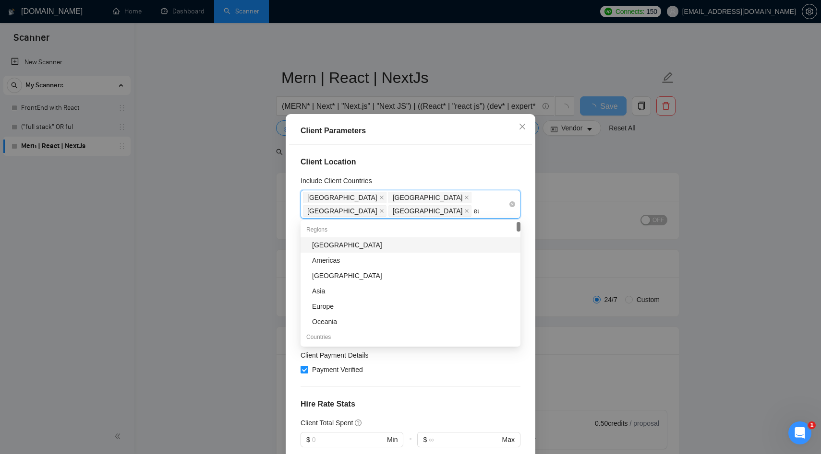
type input "eur"
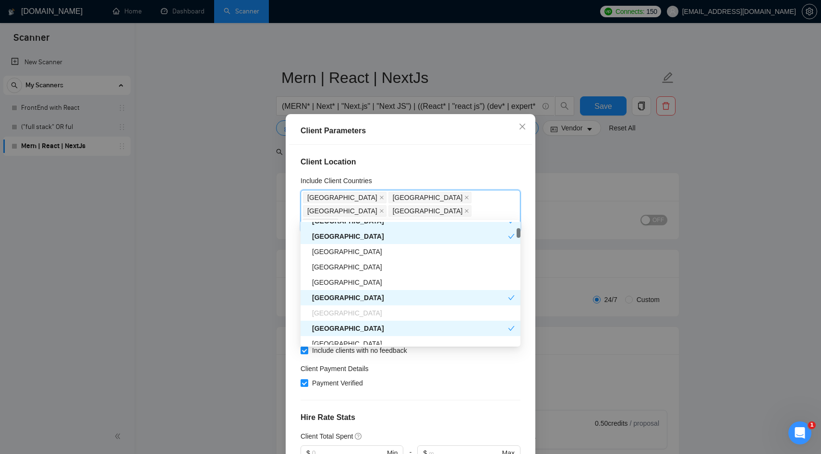
scroll to position [138, 0]
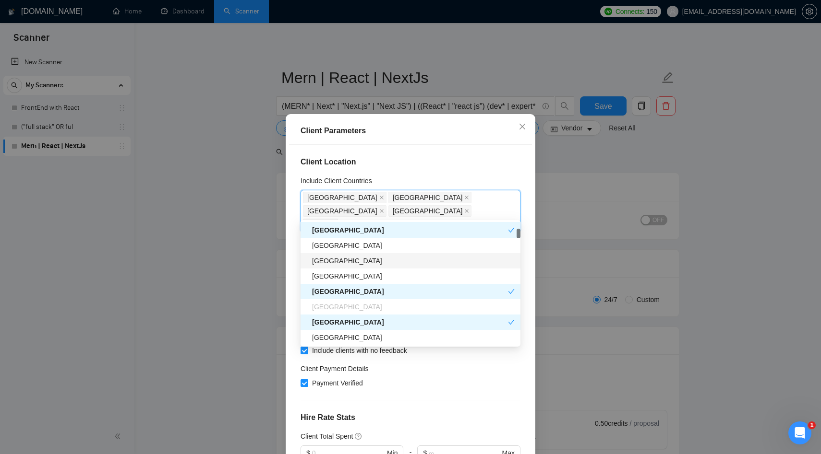
click at [338, 264] on div "[GEOGRAPHIC_DATA]" at bounding box center [413, 261] width 203 height 11
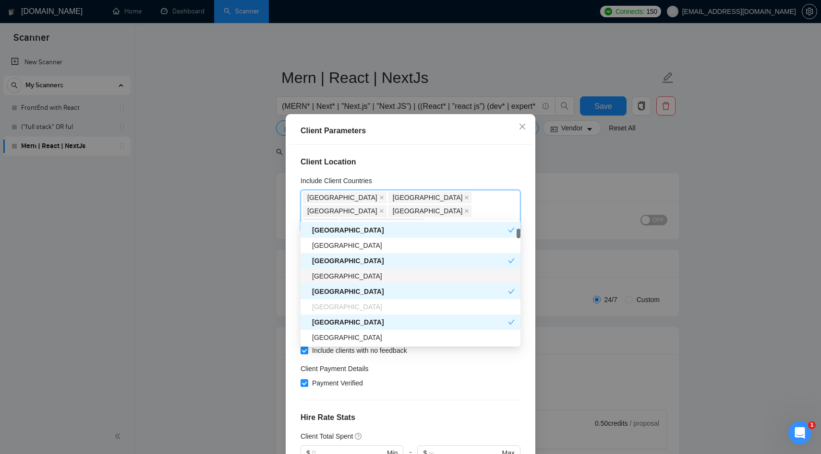
click at [332, 279] on div "[GEOGRAPHIC_DATA]" at bounding box center [413, 276] width 203 height 11
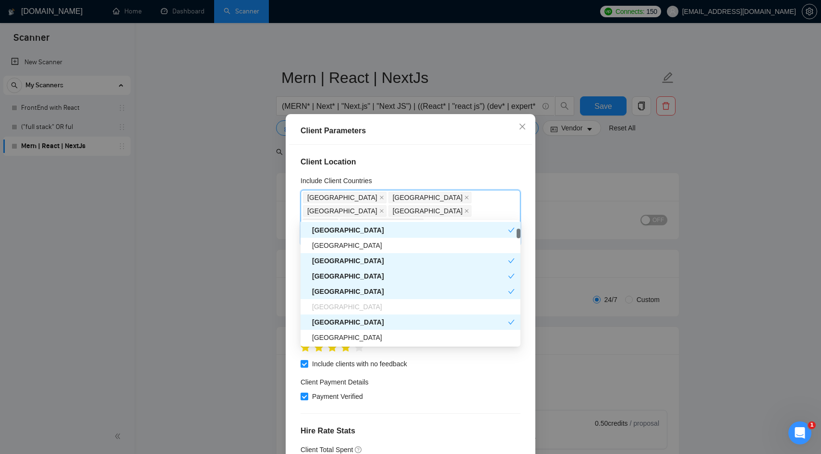
scroll to position [168, 0]
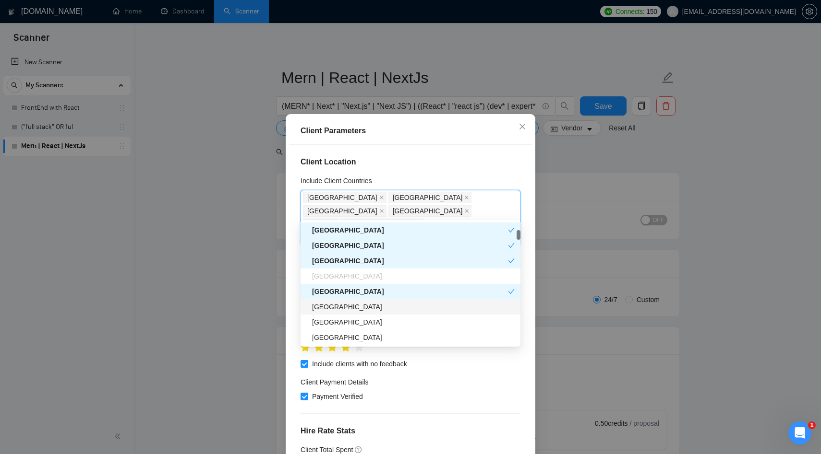
click at [336, 310] on div "[GEOGRAPHIC_DATA]" at bounding box center [413, 307] width 203 height 11
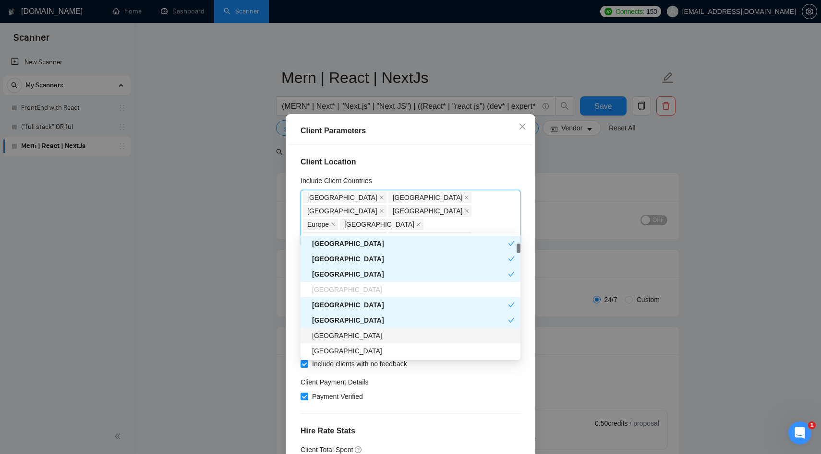
click at [337, 340] on div "[GEOGRAPHIC_DATA]" at bounding box center [413, 336] width 203 height 11
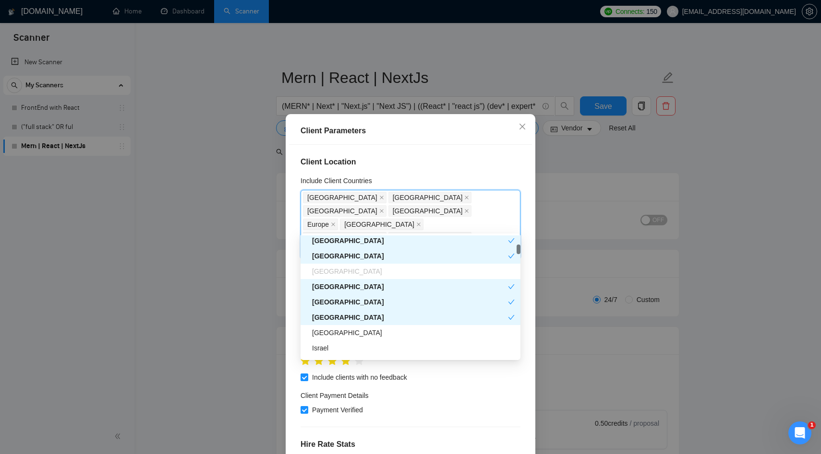
scroll to position [195, 0]
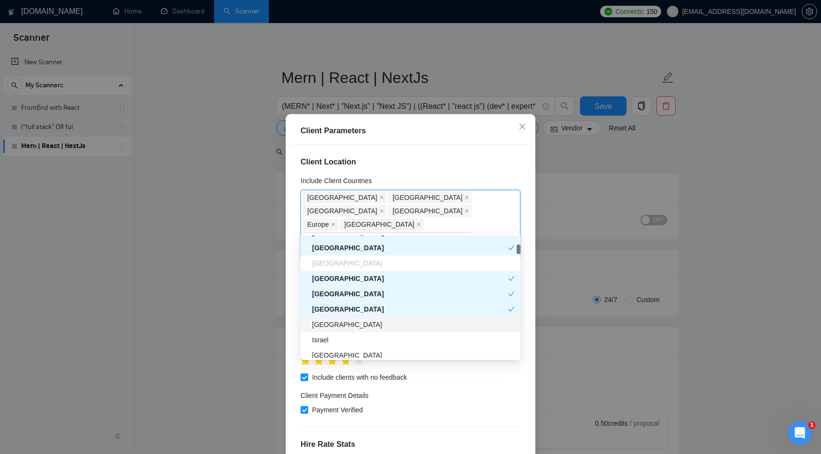
click at [335, 317] on div "[GEOGRAPHIC_DATA]" at bounding box center [410, 324] width 220 height 15
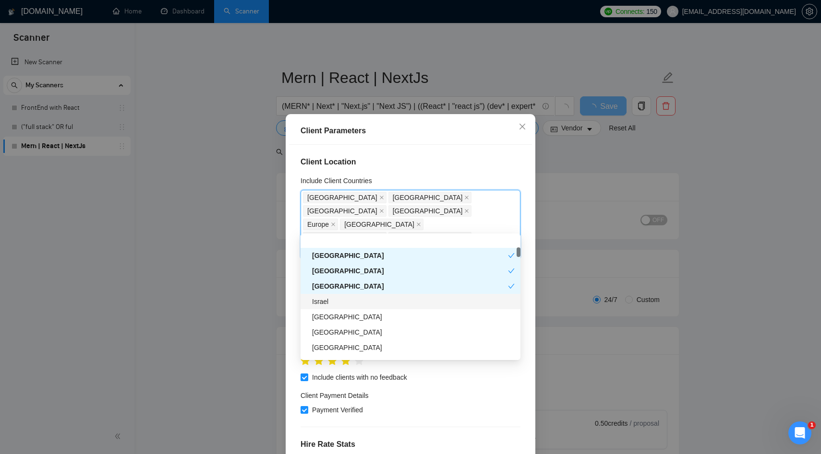
scroll to position [266, 0]
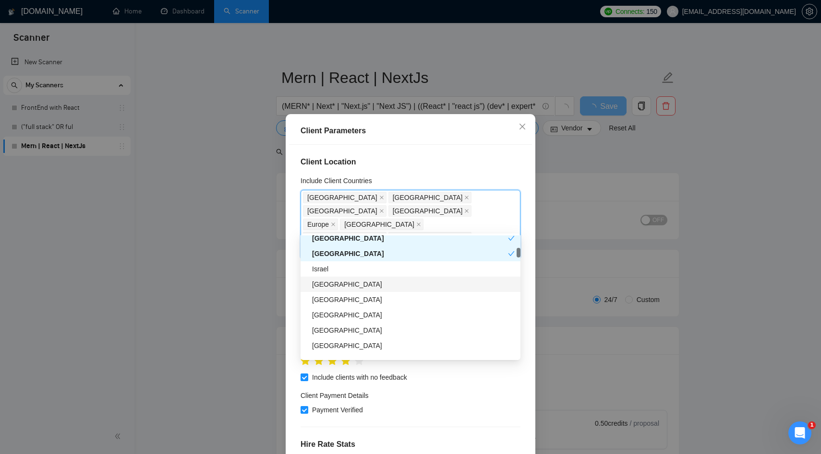
click at [342, 286] on div "[GEOGRAPHIC_DATA]" at bounding box center [413, 284] width 203 height 11
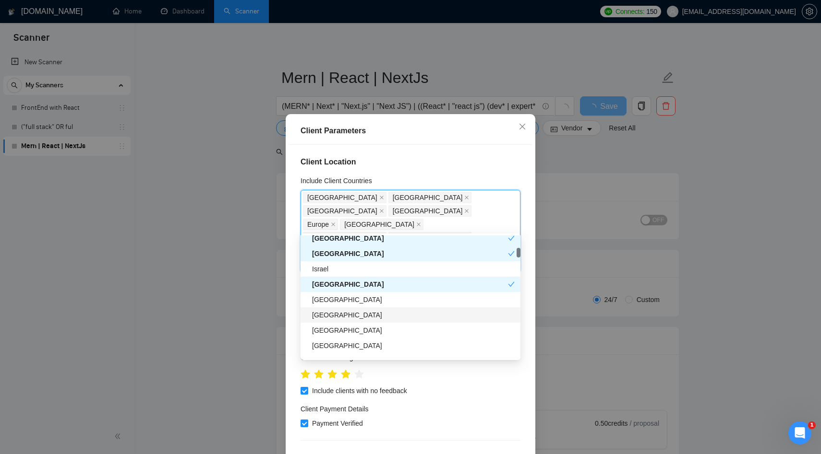
click at [338, 319] on div "[GEOGRAPHIC_DATA]" at bounding box center [413, 315] width 203 height 11
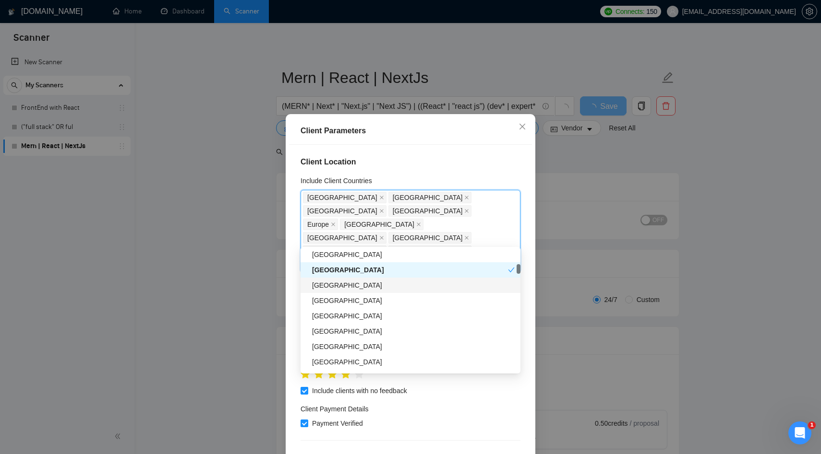
scroll to position [329, 0]
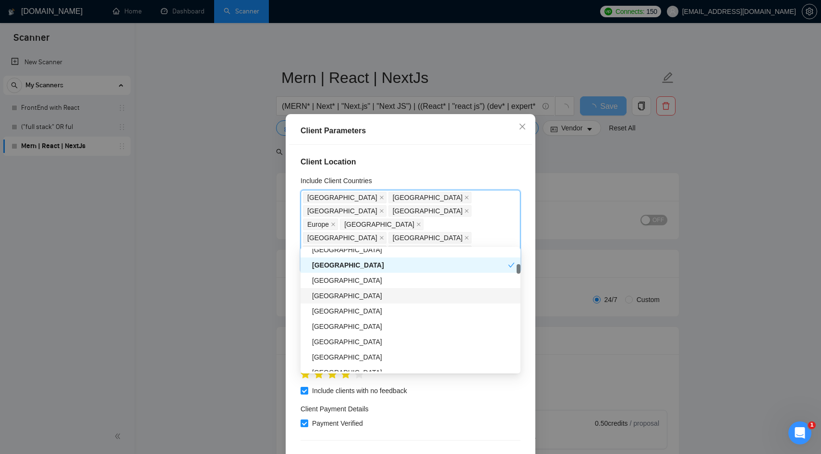
click at [331, 295] on div "[GEOGRAPHIC_DATA]" at bounding box center [413, 296] width 203 height 11
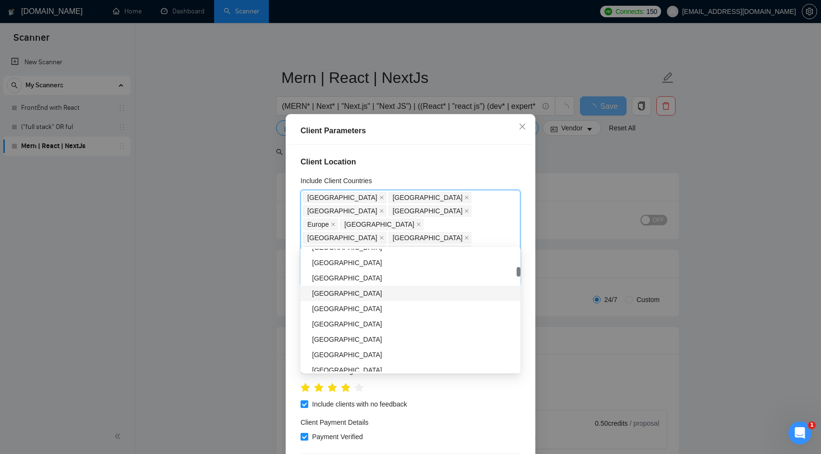
scroll to position [398, 0]
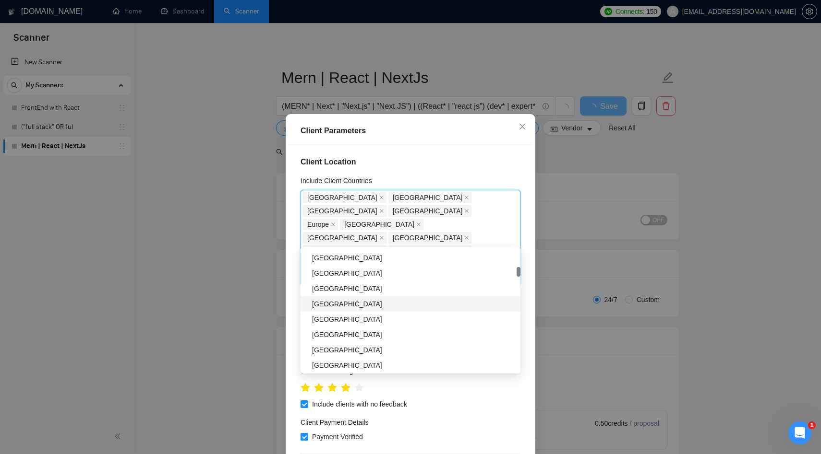
click at [327, 303] on div "[GEOGRAPHIC_DATA]" at bounding box center [413, 304] width 203 height 11
click at [342, 335] on div "[GEOGRAPHIC_DATA]" at bounding box center [413, 335] width 203 height 11
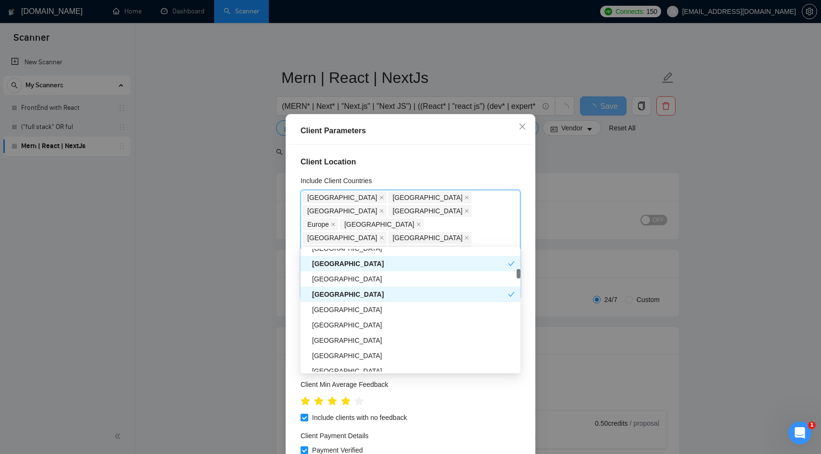
scroll to position [447, 0]
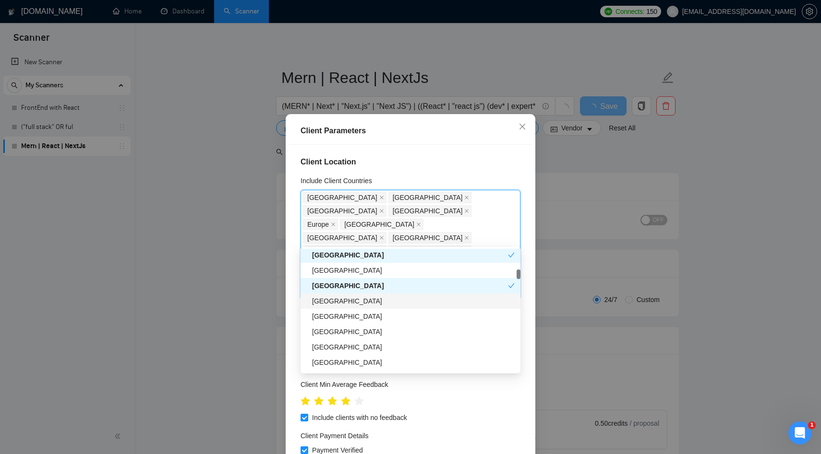
click at [336, 304] on div "[GEOGRAPHIC_DATA]" at bounding box center [413, 301] width 203 height 11
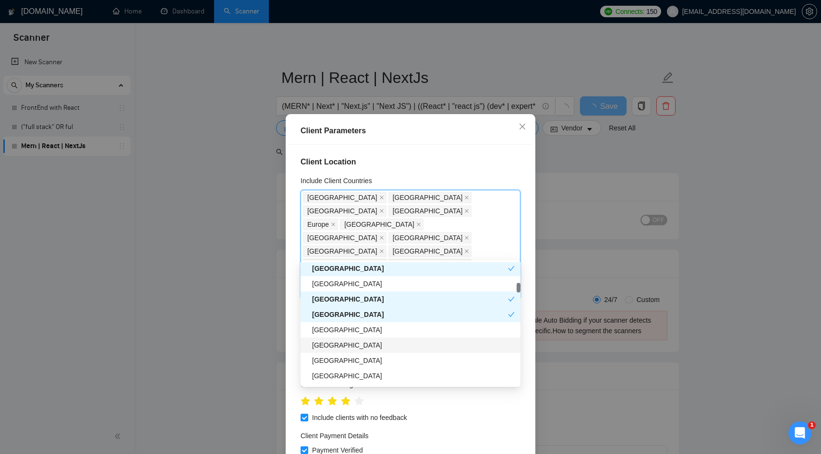
click at [340, 349] on div "[GEOGRAPHIC_DATA]" at bounding box center [413, 345] width 203 height 11
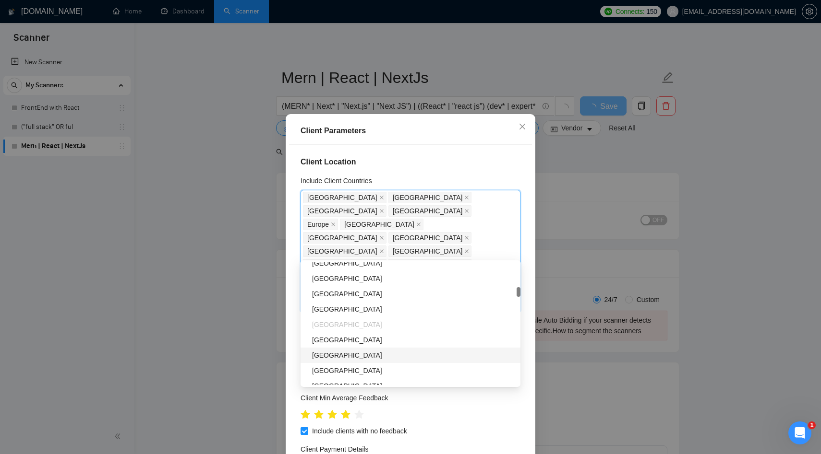
scroll to position [551, 0]
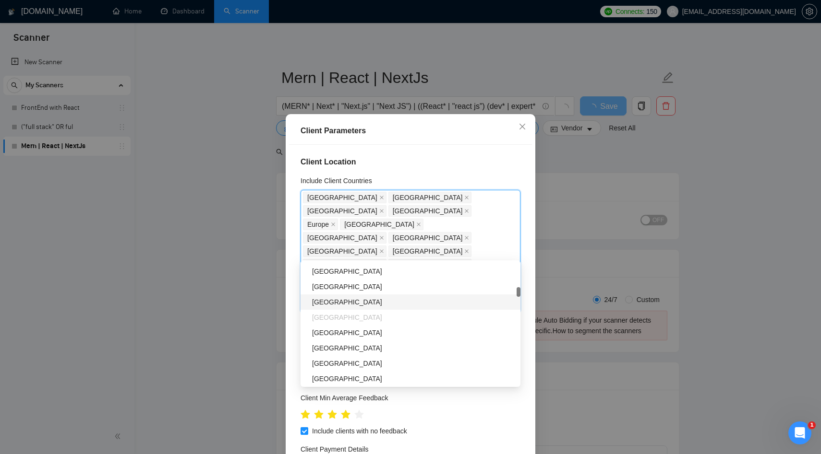
click at [336, 304] on div "[GEOGRAPHIC_DATA]" at bounding box center [413, 302] width 203 height 11
click at [335, 287] on div "[GEOGRAPHIC_DATA]" at bounding box center [413, 287] width 203 height 11
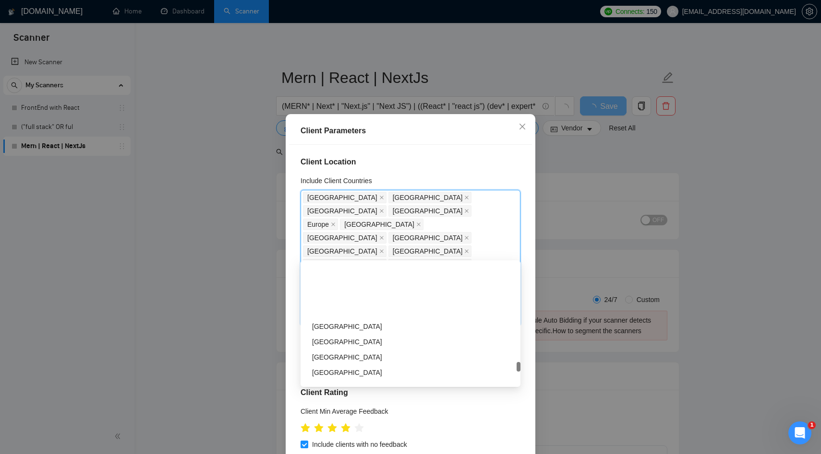
scroll to position [2724, 0]
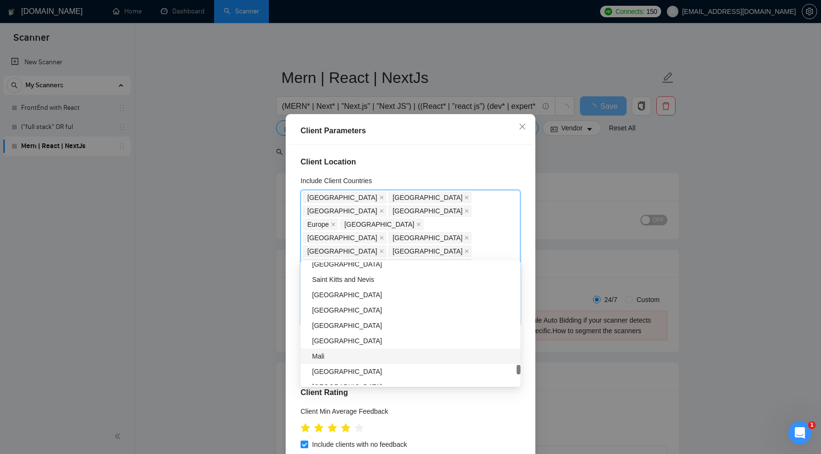
click at [291, 329] on div "Client Location Include Client Countries [GEOGRAPHIC_DATA] [GEOGRAPHIC_DATA] [G…" at bounding box center [410, 304] width 243 height 318
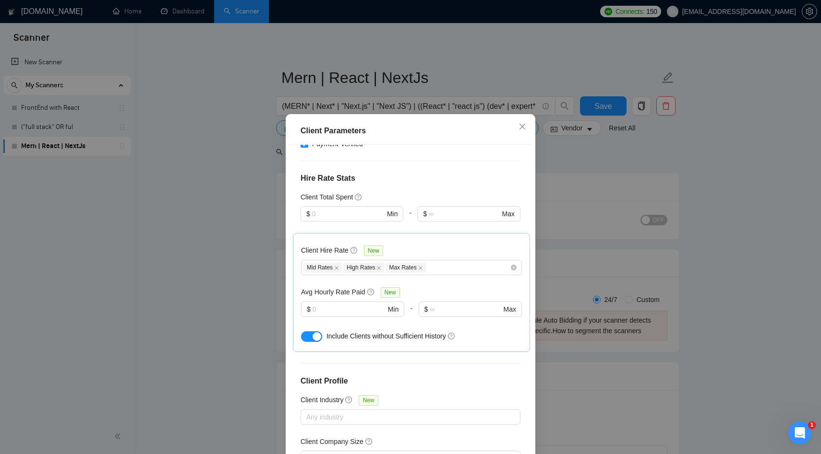
scroll to position [50, 0]
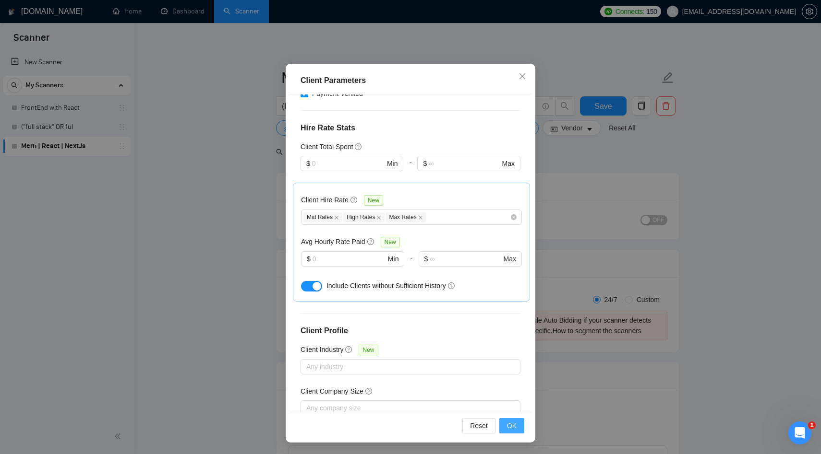
click at [507, 425] on span "OK" at bounding box center [512, 426] width 10 height 11
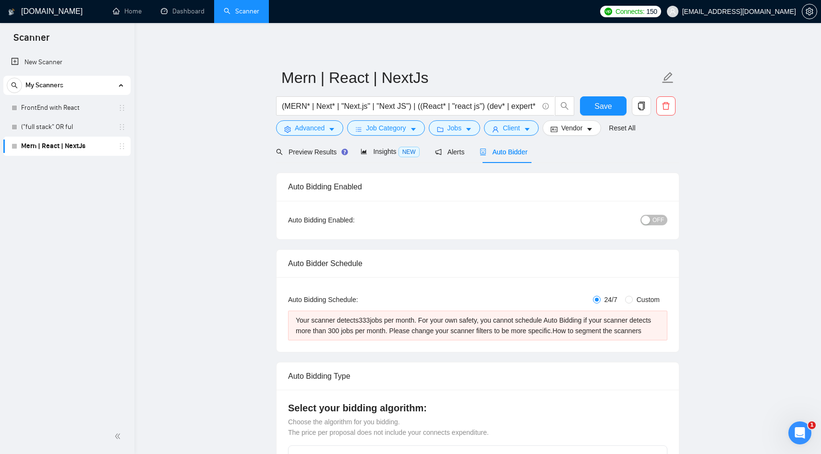
scroll to position [0, 0]
click at [406, 130] on span "Job Category" at bounding box center [386, 128] width 40 height 11
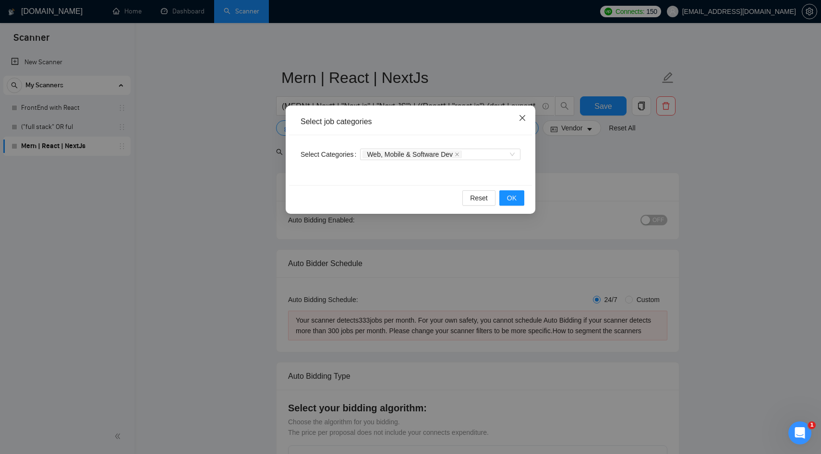
click at [523, 115] on icon "close" at bounding box center [522, 118] width 8 height 8
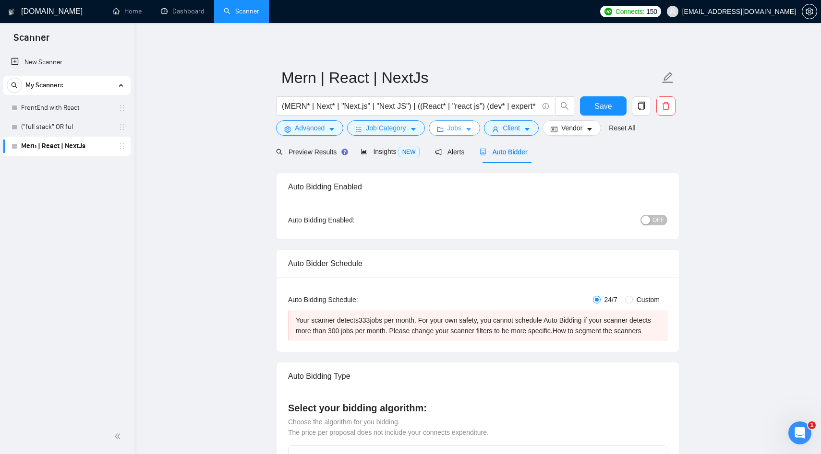
click at [458, 127] on span "Jobs" at bounding box center [454, 128] width 14 height 11
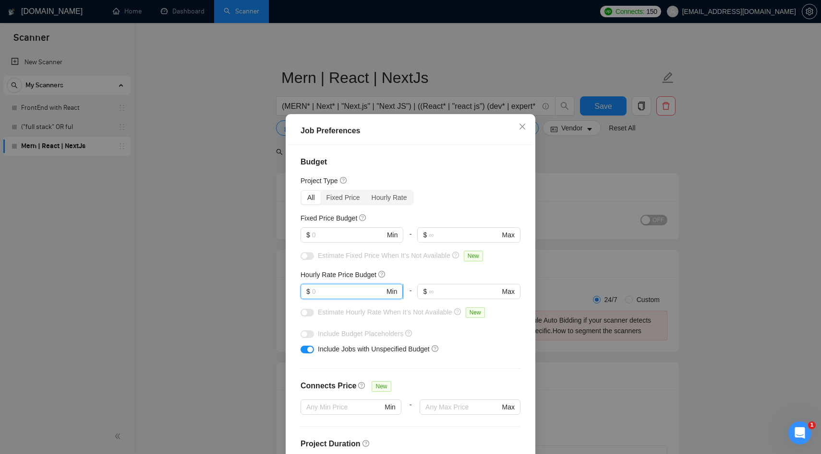
click at [372, 296] on input "text" at bounding box center [348, 292] width 72 height 11
type input "14"
click at [483, 346] on div "Include Jobs with Unspecified Budget" at bounding box center [414, 349] width 192 height 11
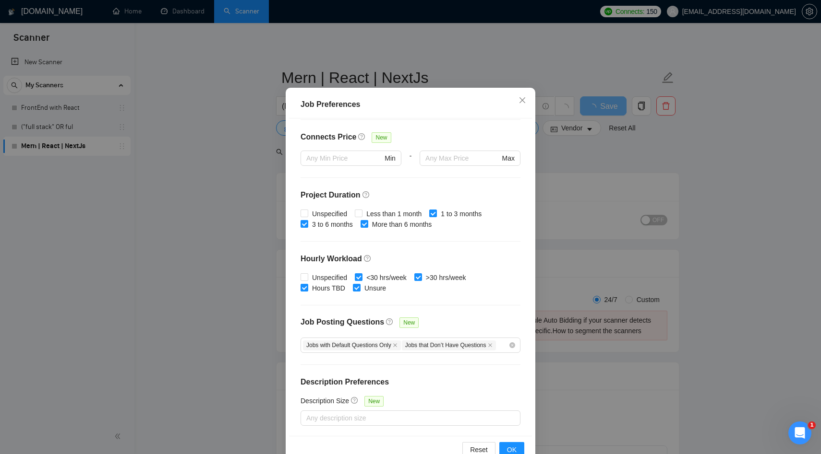
scroll to position [50, 0]
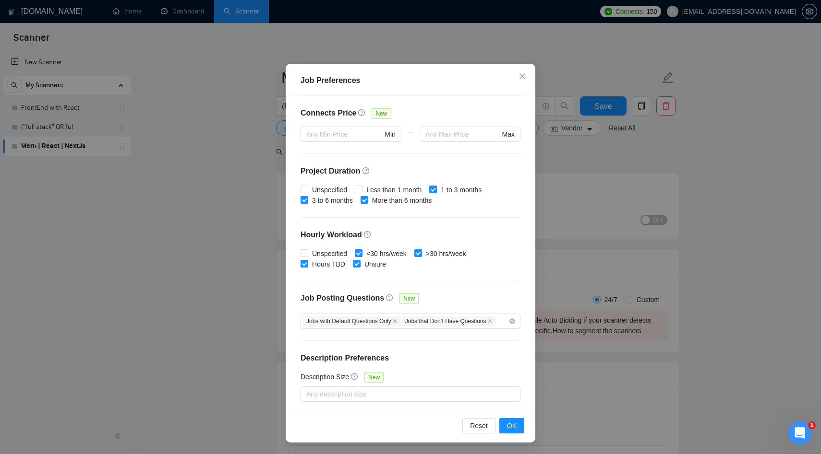
click at [359, 253] on input "<30 hrs/week" at bounding box center [358, 253] width 7 height 7
checkbox input "false"
click at [513, 427] on span "OK" at bounding box center [512, 426] width 10 height 11
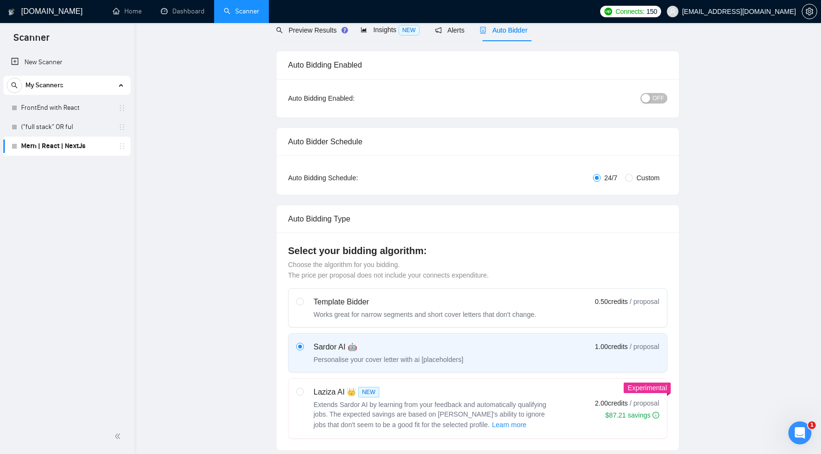
scroll to position [0, 0]
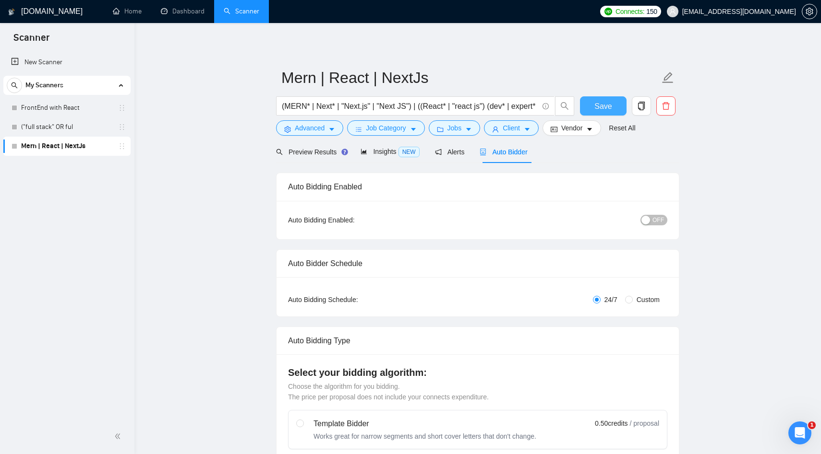
click at [602, 101] on span "Save" at bounding box center [602, 106] width 17 height 12
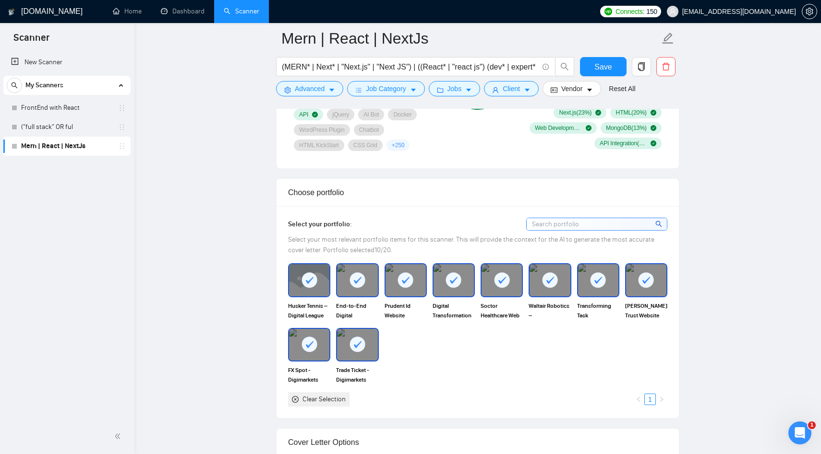
scroll to position [845, 0]
